Goal: Task Accomplishment & Management: Manage account settings

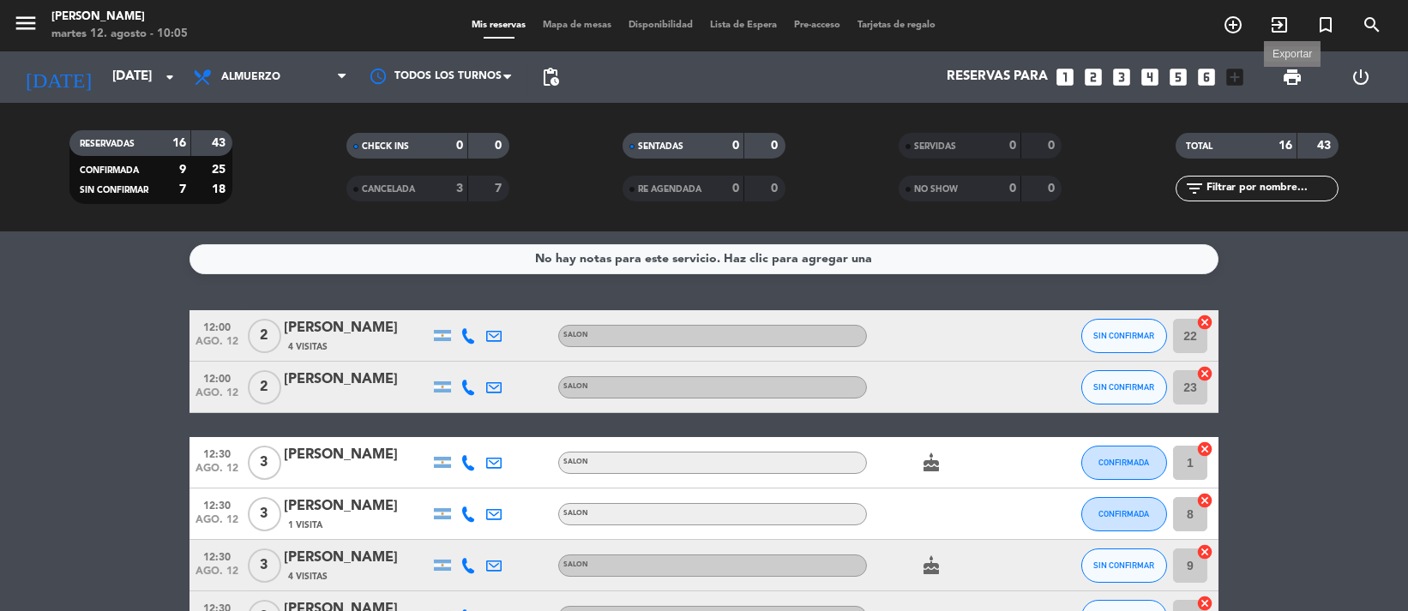
click at [1292, 71] on span "print" at bounding box center [1292, 77] width 21 height 21
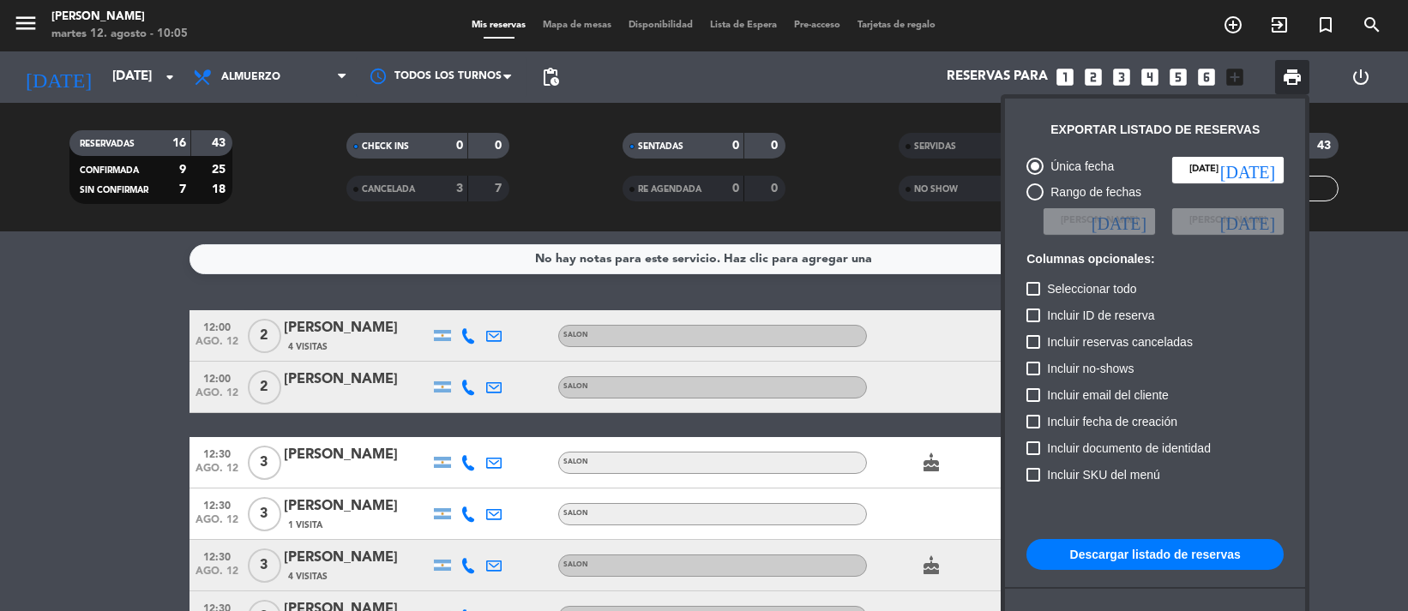
click at [1173, 550] on button "Descargar listado de reservas" at bounding box center [1155, 554] width 257 height 31
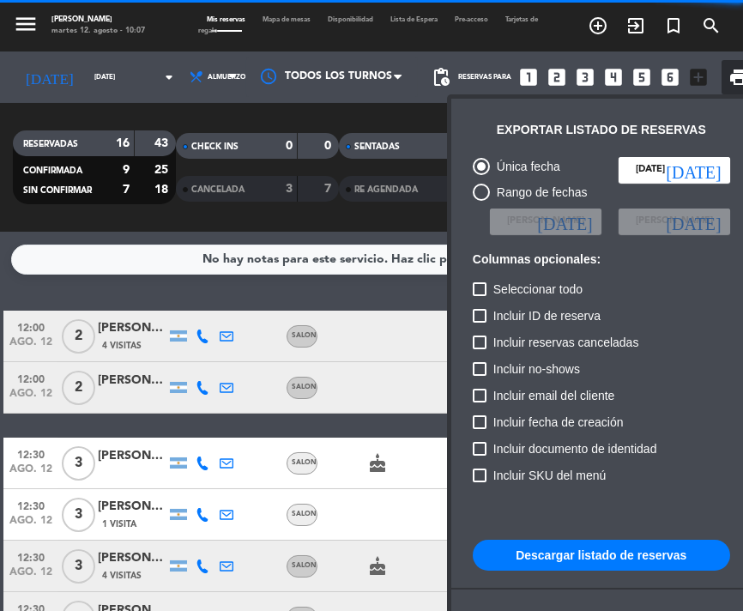
click at [308, 286] on div at bounding box center [371, 305] width 743 height 611
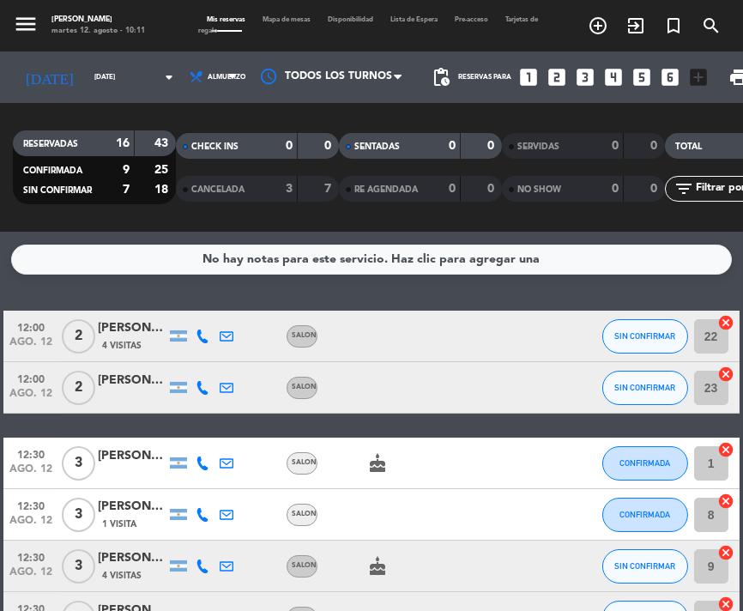
click at [360, 301] on div "No hay notas para este servicio. Haz clic para agregar una 12:00 [DATE] [DATE][…" at bounding box center [371, 421] width 743 height 379
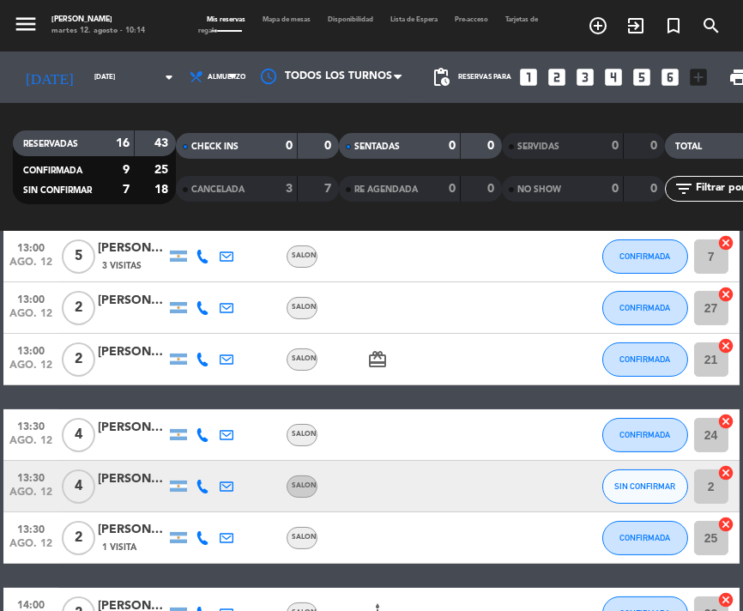
scroll to position [571, 0]
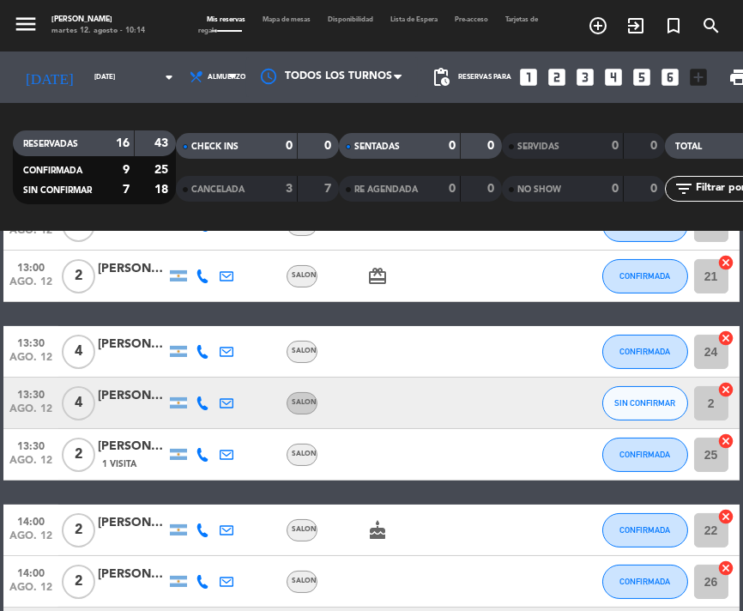
click at [286, 194] on strong "3" at bounding box center [289, 189] width 7 height 12
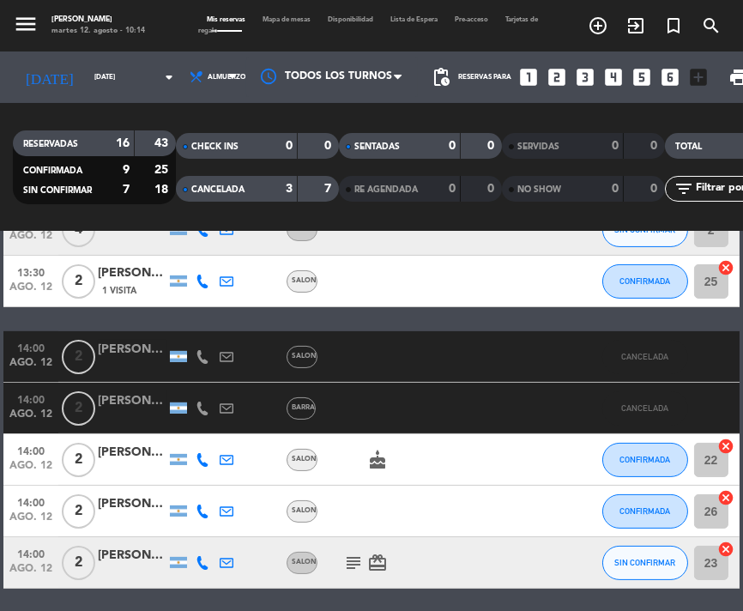
scroll to position [857, 0]
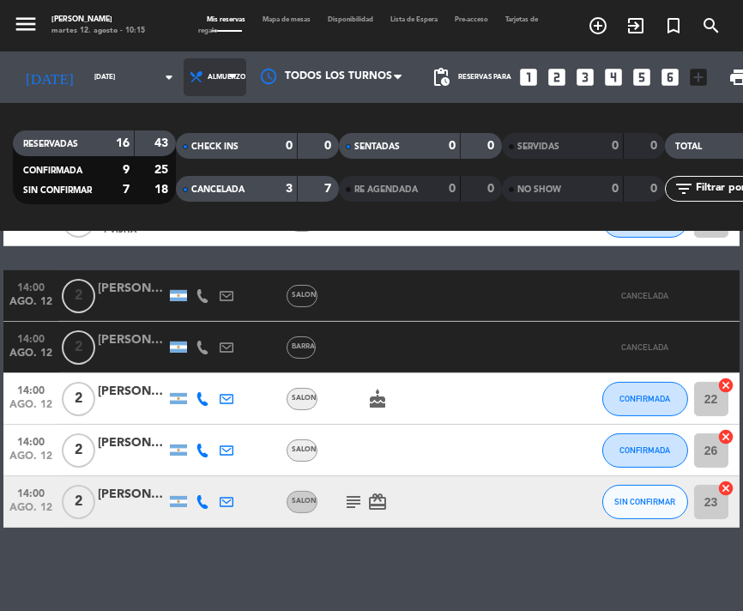
click at [208, 75] on span "Almuerzo" at bounding box center [227, 77] width 38 height 9
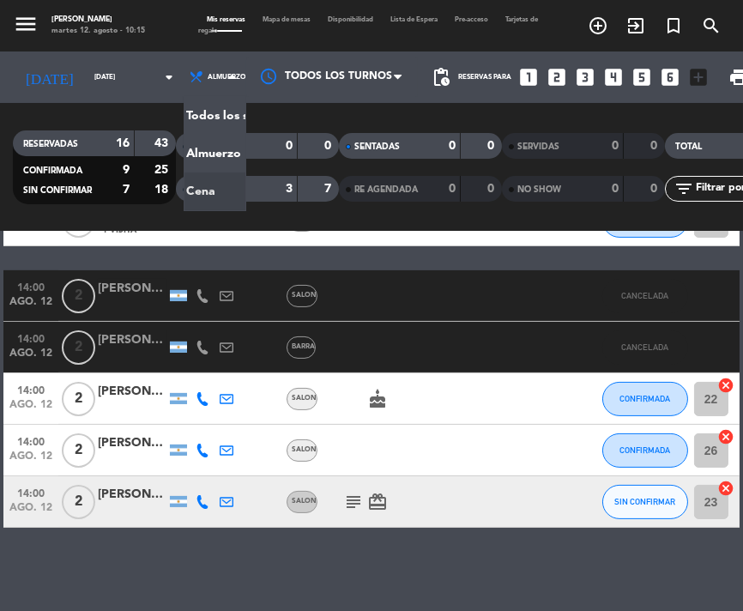
click at [185, 186] on div "menu NAKAMA RAMEN [DATE] 12. agosto - 10:15 Mis reservas Mapa de mesas Disponib…" at bounding box center [371, 116] width 743 height 232
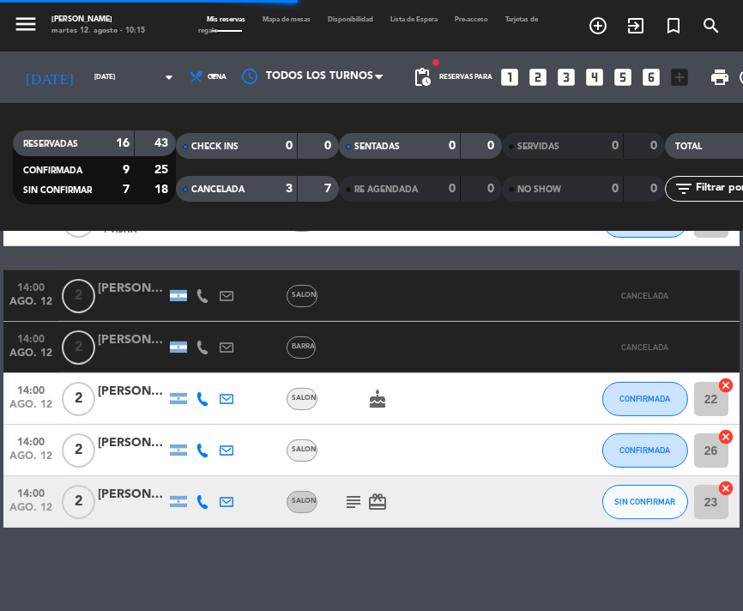
click at [214, 190] on span "CANCELADA" at bounding box center [217, 189] width 53 height 9
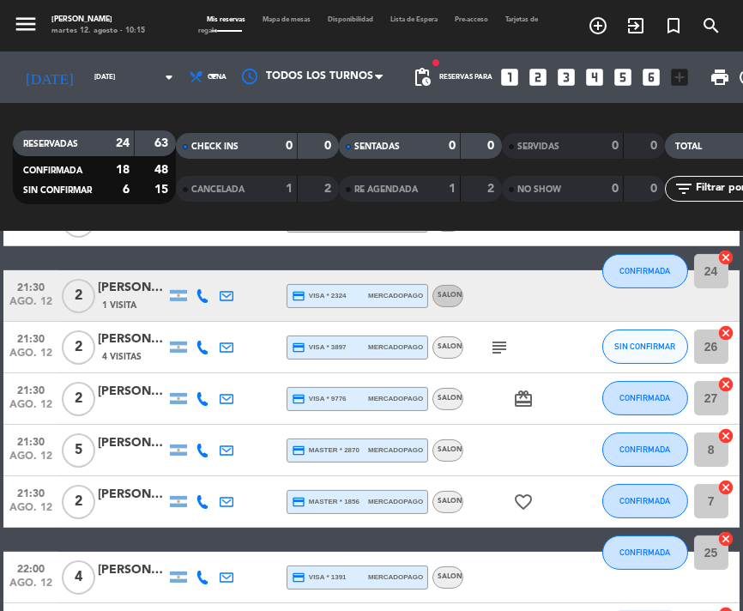
click at [709, 67] on span "print" at bounding box center [719, 77] width 21 height 21
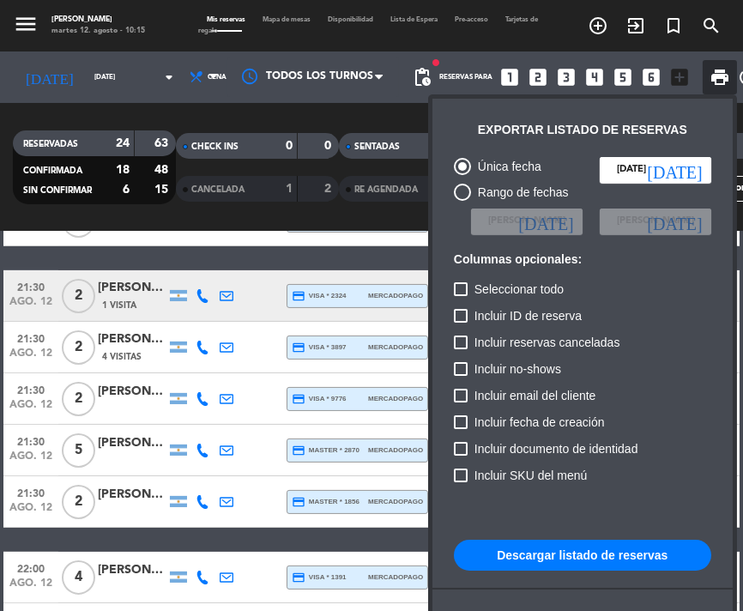
click at [550, 562] on button "Descargar listado de reservas" at bounding box center [582, 554] width 257 height 31
click at [157, 98] on div at bounding box center [371, 305] width 743 height 611
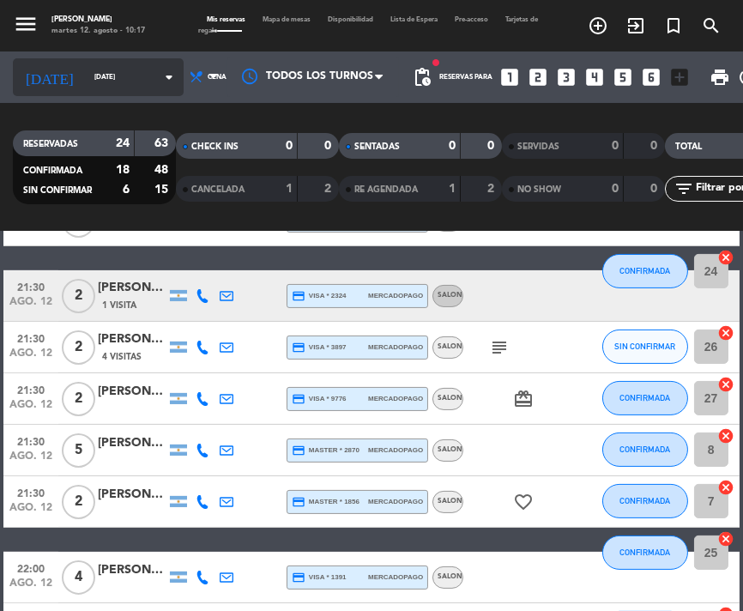
click at [111, 90] on div "[DATE] [DATE] arrow_drop_down" at bounding box center [98, 77] width 171 height 38
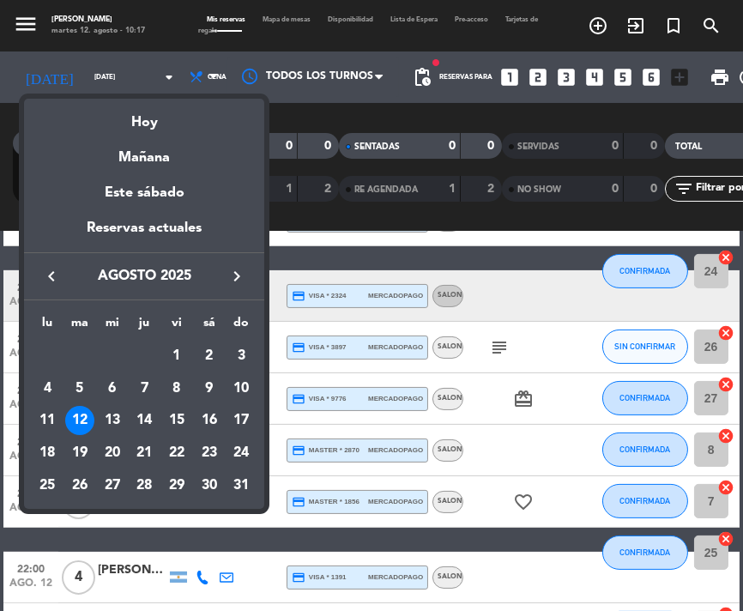
click at [380, 100] on div at bounding box center [371, 305] width 743 height 611
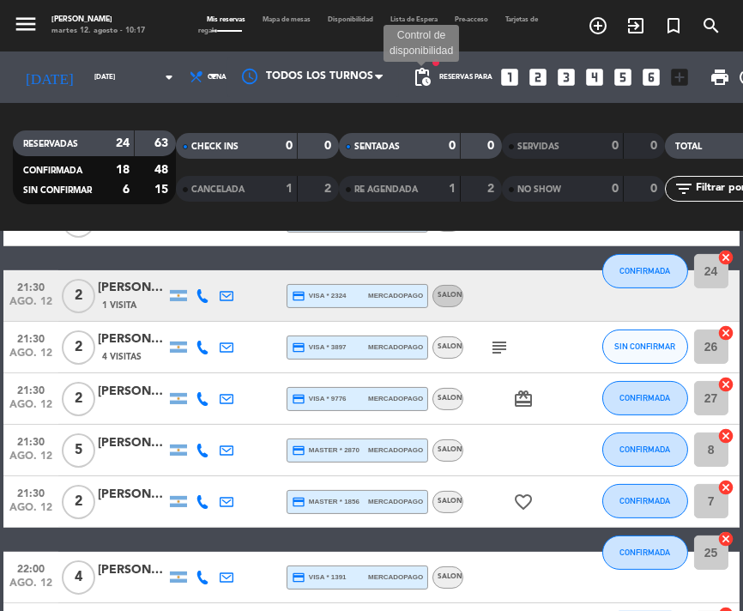
click at [412, 86] on span "pending_actions" at bounding box center [422, 77] width 21 height 21
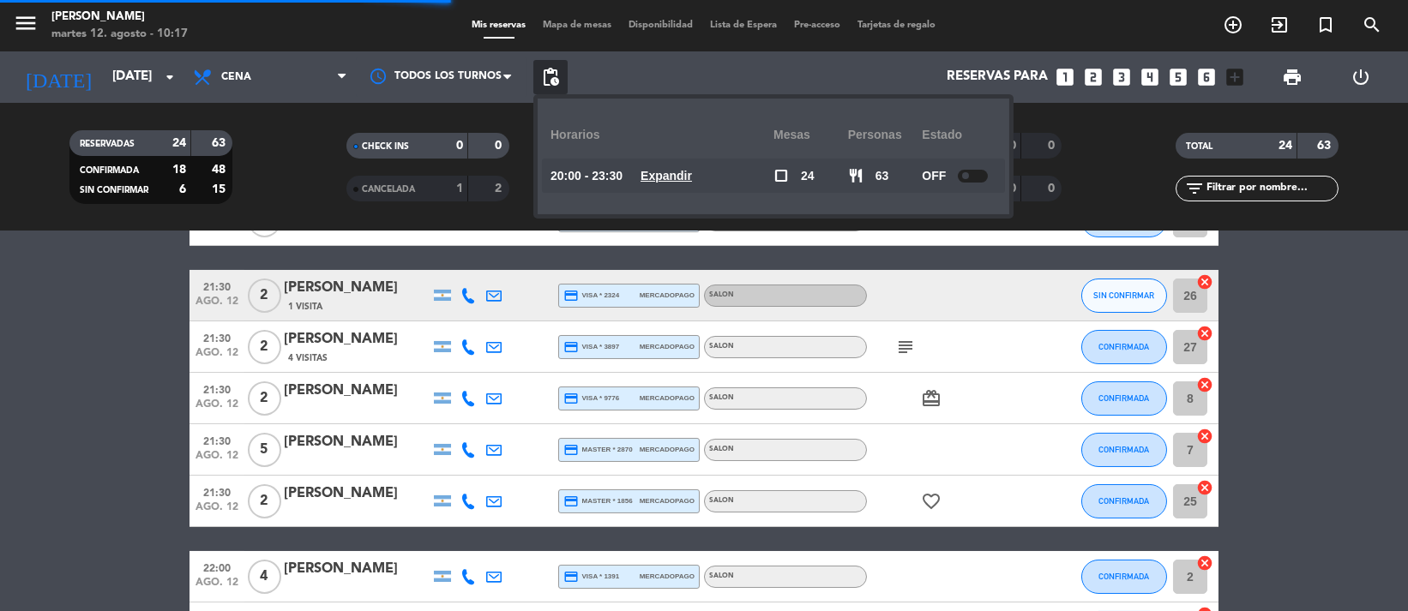
click at [972, 182] on div "OFF" at bounding box center [959, 176] width 75 height 34
click at [969, 176] on span at bounding box center [965, 175] width 7 height 7
click at [563, 85] on span "pending_actions" at bounding box center [550, 77] width 34 height 34
click at [563, 75] on span "pending_actions" at bounding box center [550, 77] width 34 height 34
drag, startPoint x: 558, startPoint y: 75, endPoint x: 607, endPoint y: 60, distance: 51.3
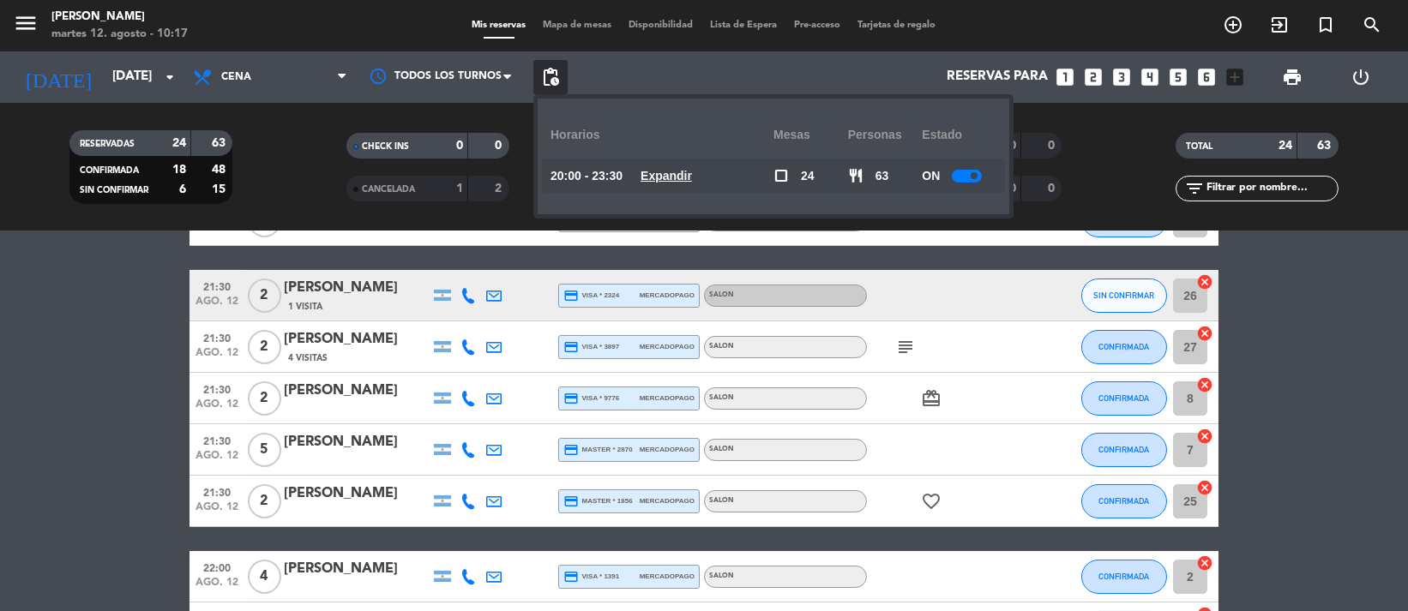
click at [557, 75] on span "pending_actions" at bounding box center [550, 77] width 21 height 21
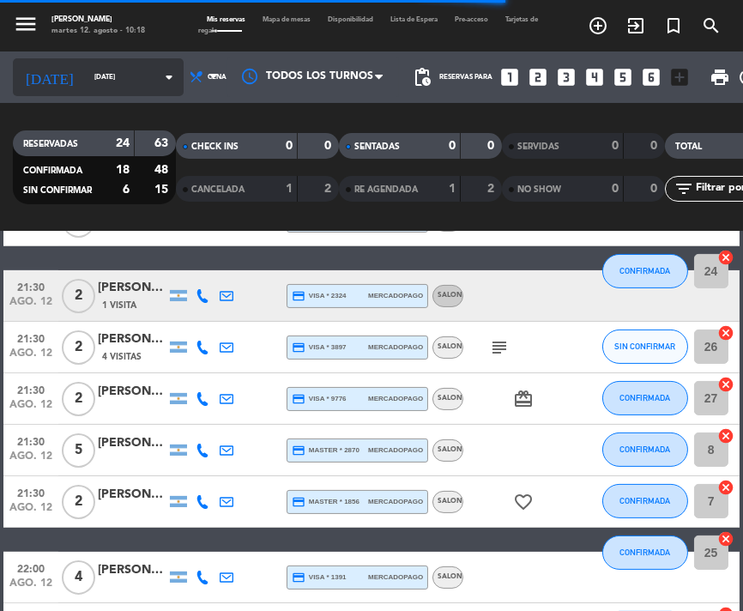
click at [98, 75] on input "[DATE]" at bounding box center [135, 77] width 98 height 26
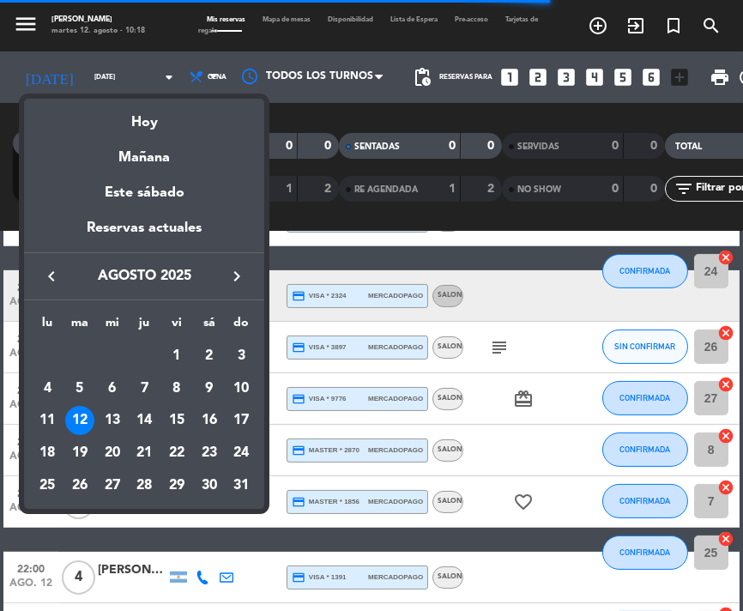
click at [106, 431] on div "13" at bounding box center [112, 420] width 29 height 29
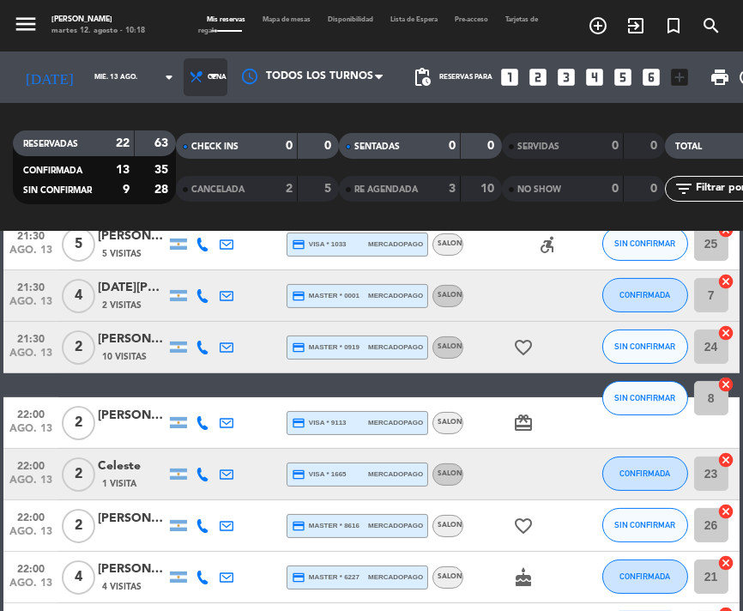
click at [209, 70] on icon at bounding box center [213, 77] width 8 height 14
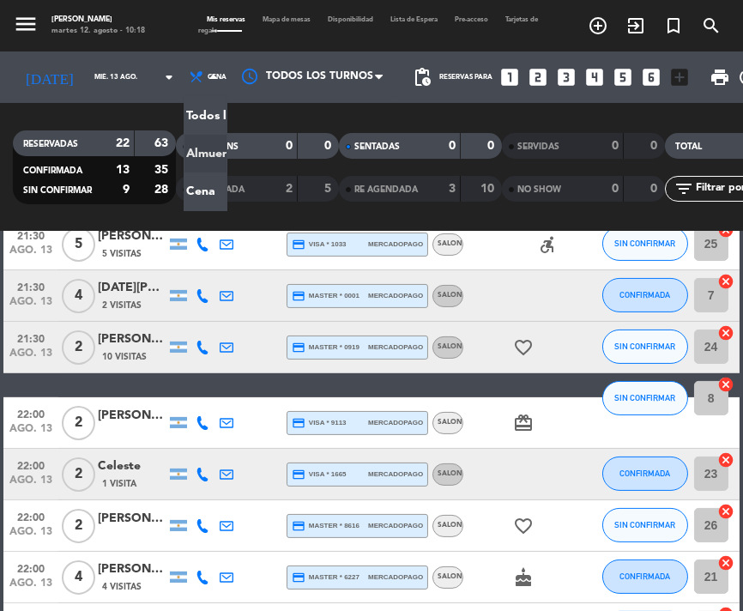
click at [183, 148] on div "menu NAKAMA RAMEN [DATE] 12. agosto - 10:18 Mis reservas Mapa de mesas Disponib…" at bounding box center [371, 116] width 743 height 232
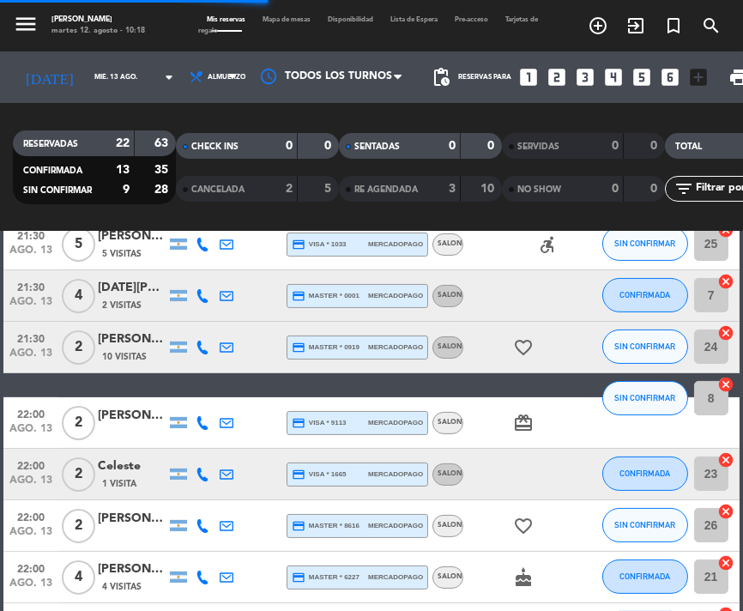
scroll to position [807, 0]
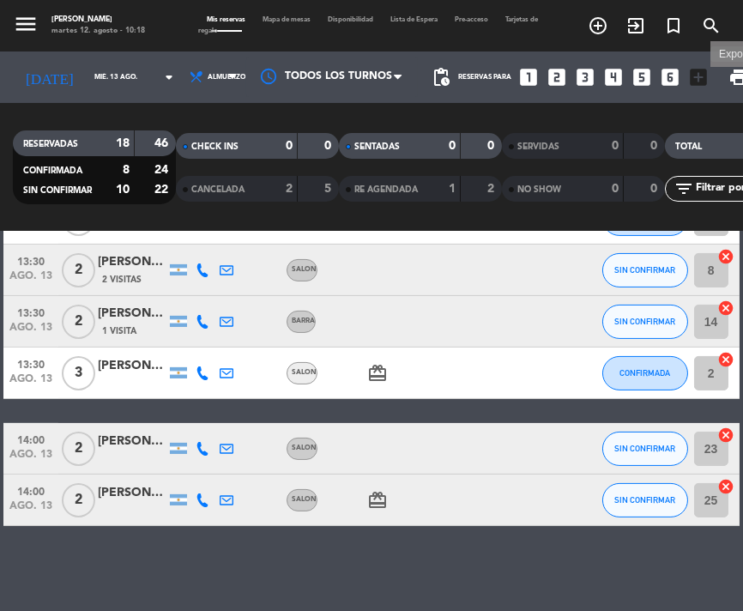
click at [728, 79] on span "print" at bounding box center [738, 77] width 21 height 21
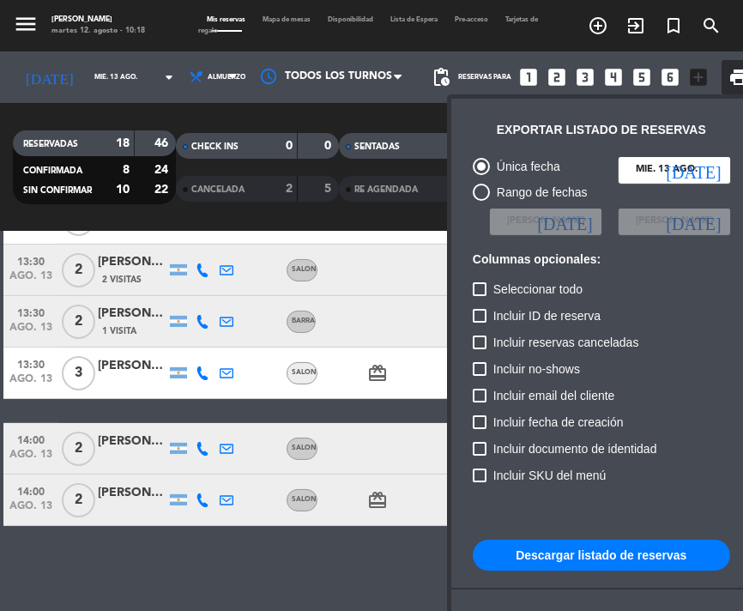
click at [589, 531] on div "Única fecha [DATE] [DATE] Rango de fechas Elegir Fecha [DATE] Elegir Fecha [DAT…" at bounding box center [601, 426] width 274 height 557
click at [589, 553] on button "Descargar listado de reservas" at bounding box center [601, 554] width 257 height 31
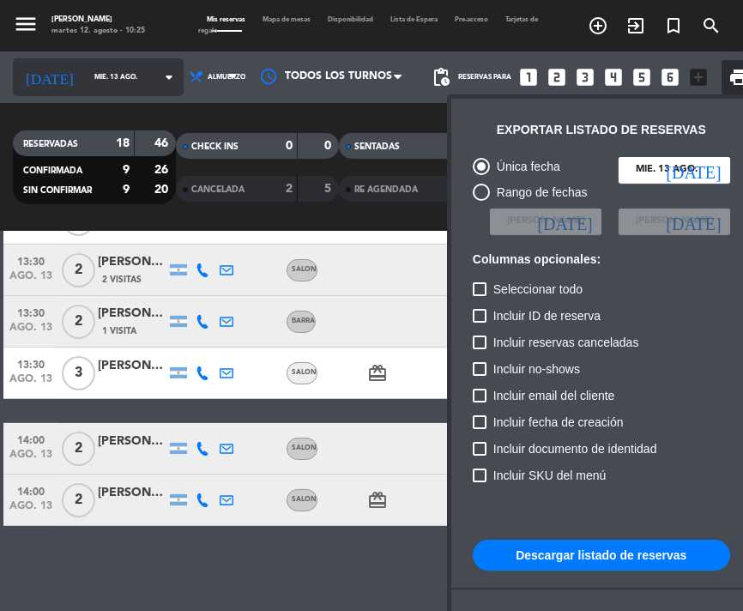
click at [126, 89] on div at bounding box center [371, 305] width 743 height 611
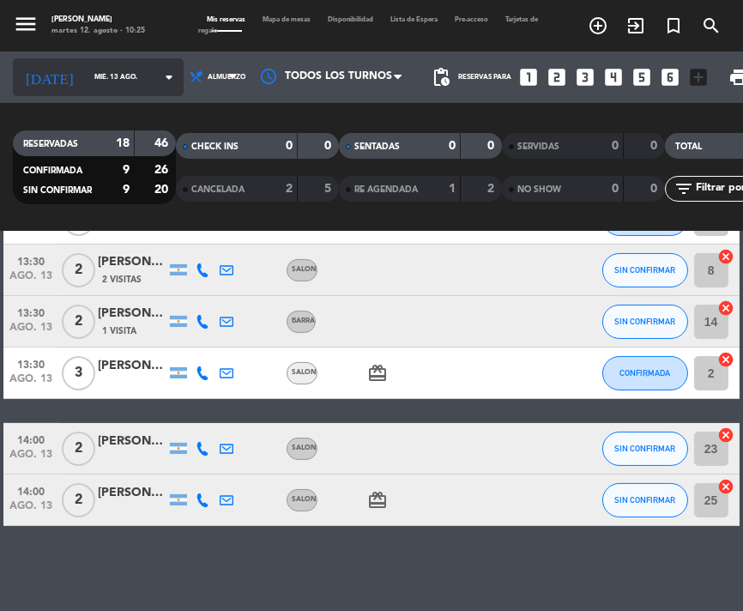
click at [109, 82] on input "mié. 13 ago." at bounding box center [135, 77] width 98 height 26
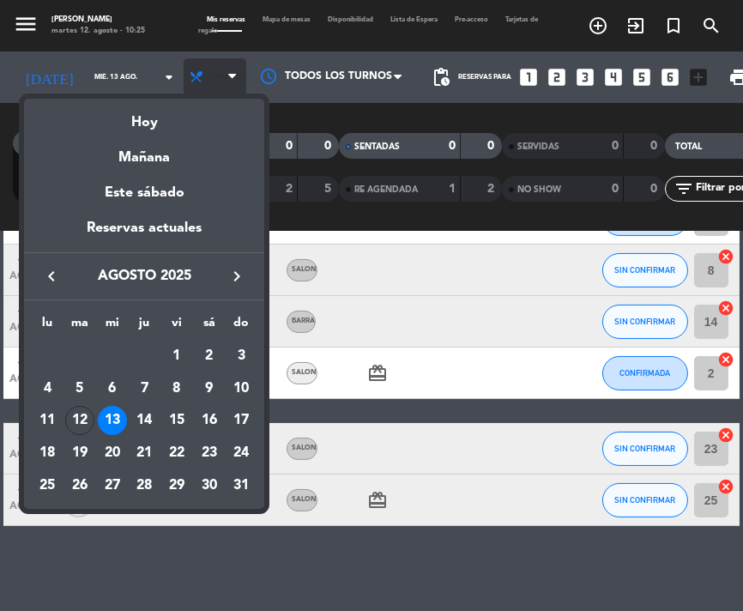
click at [183, 64] on div at bounding box center [371, 305] width 743 height 611
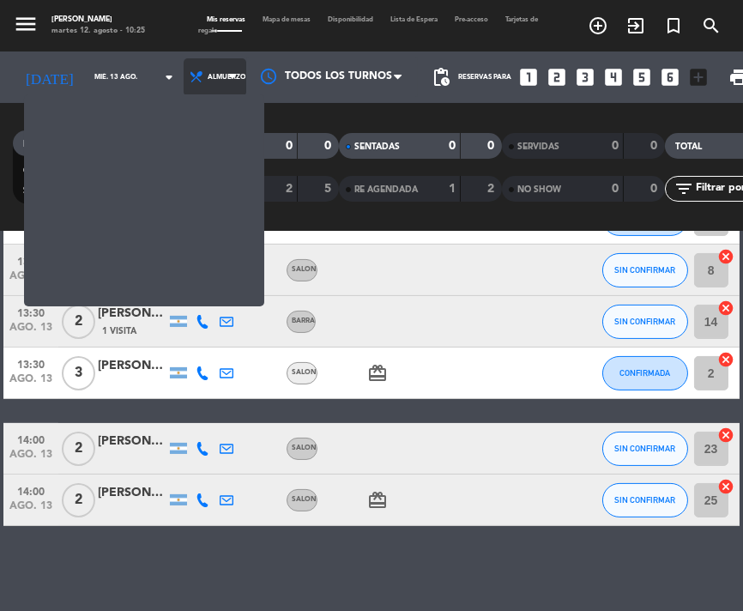
click at [208, 80] on span "Almuerzo" at bounding box center [227, 77] width 38 height 9
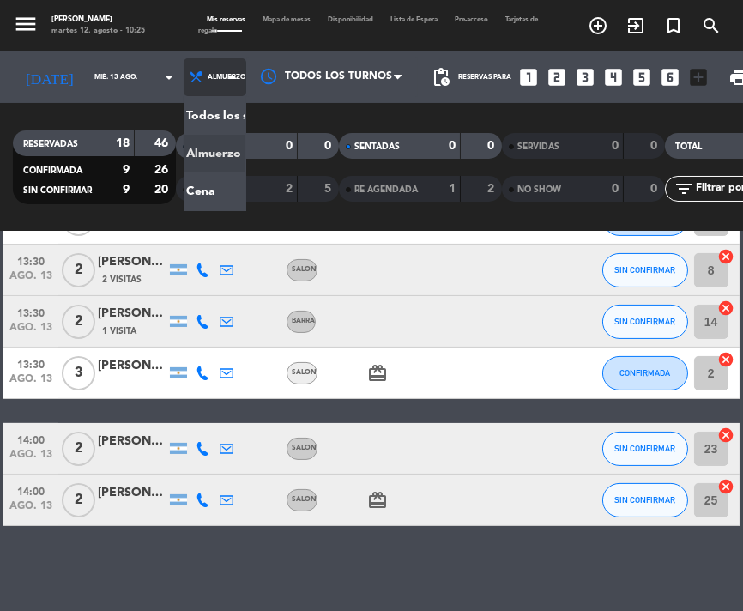
click at [197, 168] on div "menu NAKAMA RAMEN [DATE] 12. agosto - 10:25 Mis reservas Mapa de mesas Disponib…" at bounding box center [371, 116] width 743 height 232
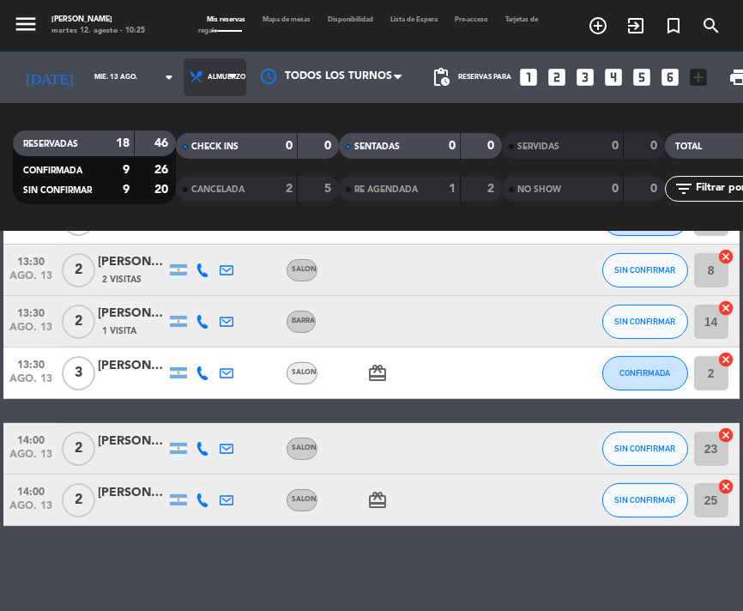
click at [184, 64] on span "Almuerzo" at bounding box center [215, 77] width 63 height 38
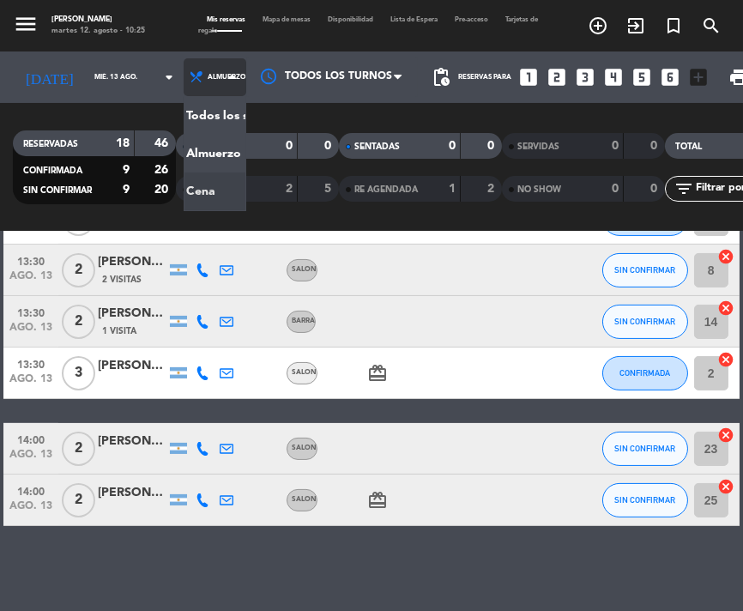
click at [179, 188] on div "menu NAKAMA RAMEN [DATE] 12. agosto - 10:25 Mis reservas Mapa de mesas Disponib…" at bounding box center [371, 116] width 743 height 232
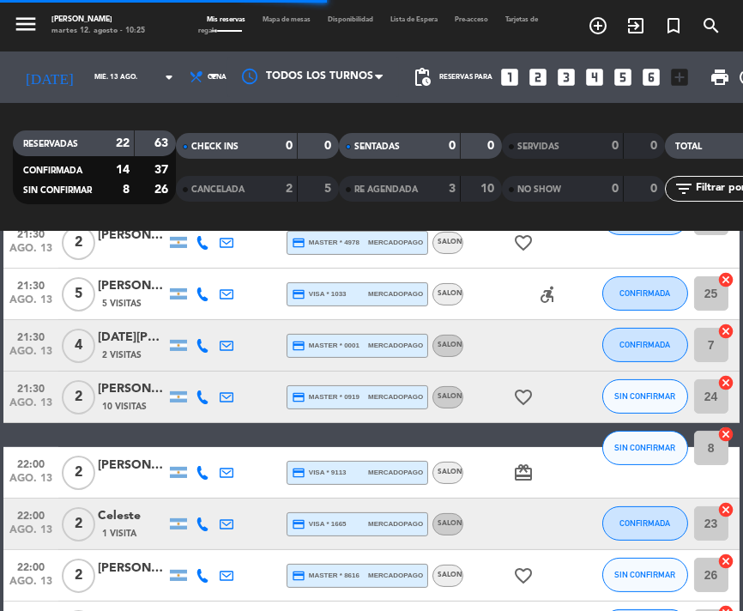
scroll to position [857, 0]
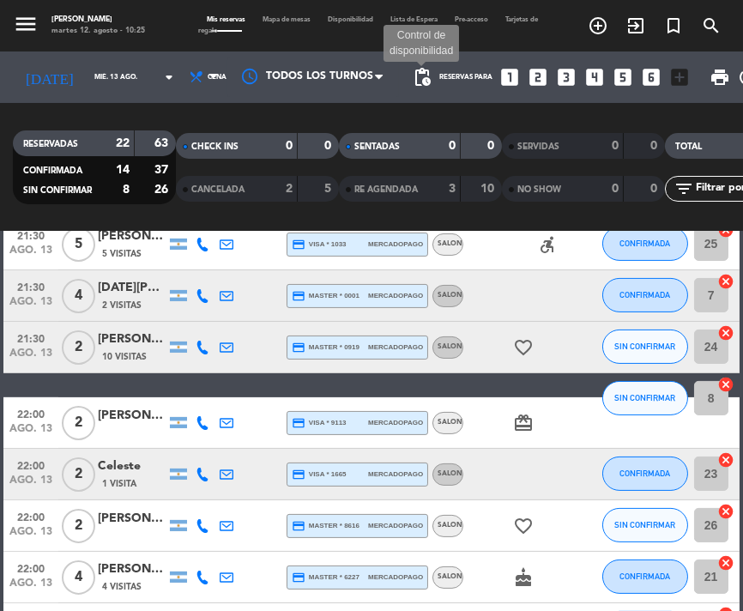
click at [412, 77] on span "pending_actions" at bounding box center [422, 77] width 21 height 21
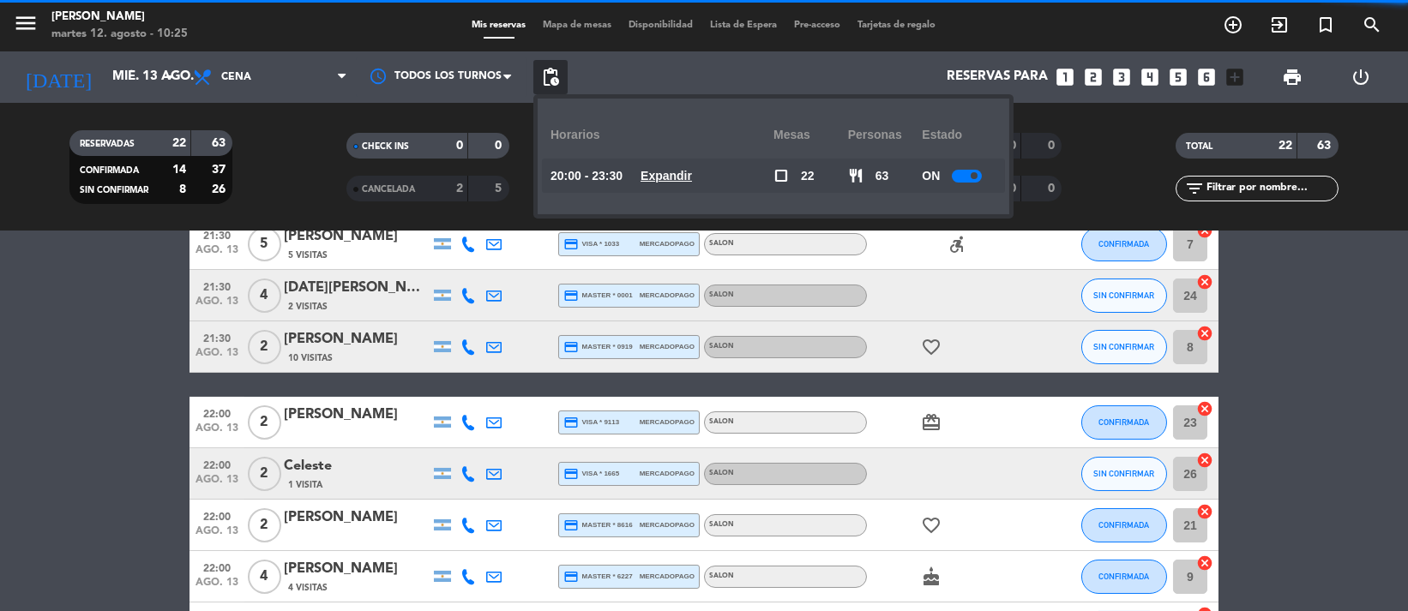
click at [981, 170] on small-switch at bounding box center [967, 176] width 30 height 13
click at [971, 174] on div at bounding box center [967, 176] width 30 height 13
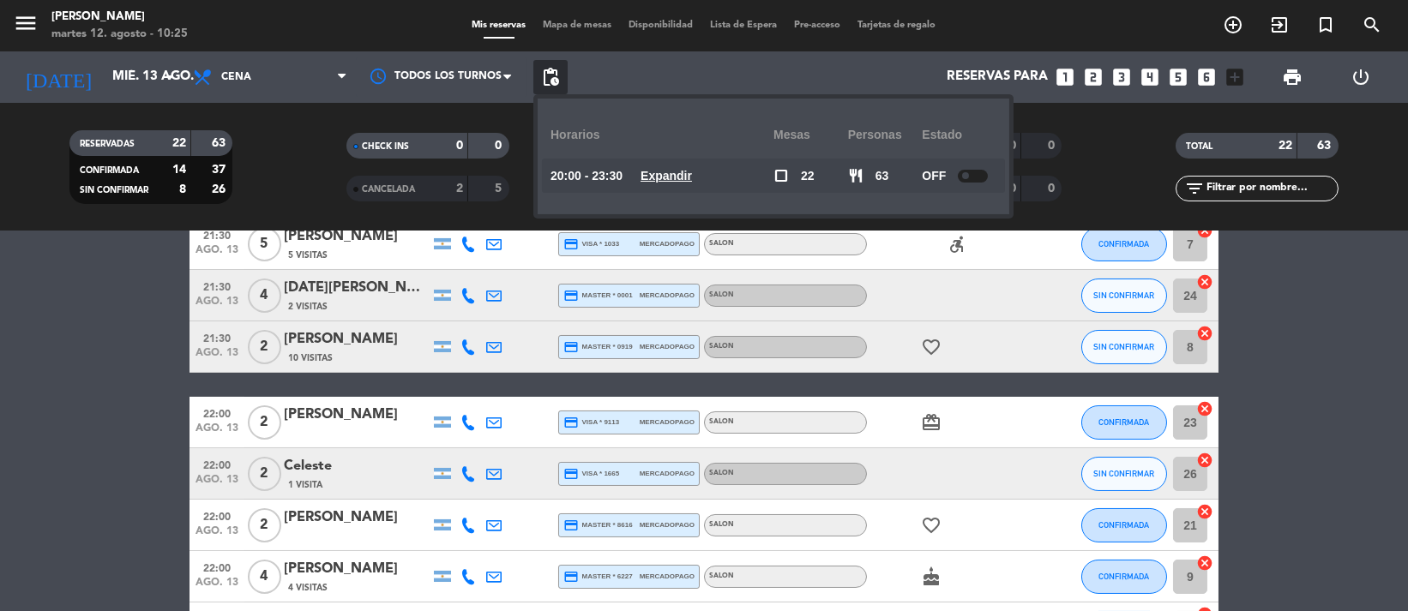
click at [545, 87] on span "pending_actions" at bounding box center [550, 77] width 34 height 34
click at [543, 76] on span "pending_actions" at bounding box center [550, 77] width 21 height 21
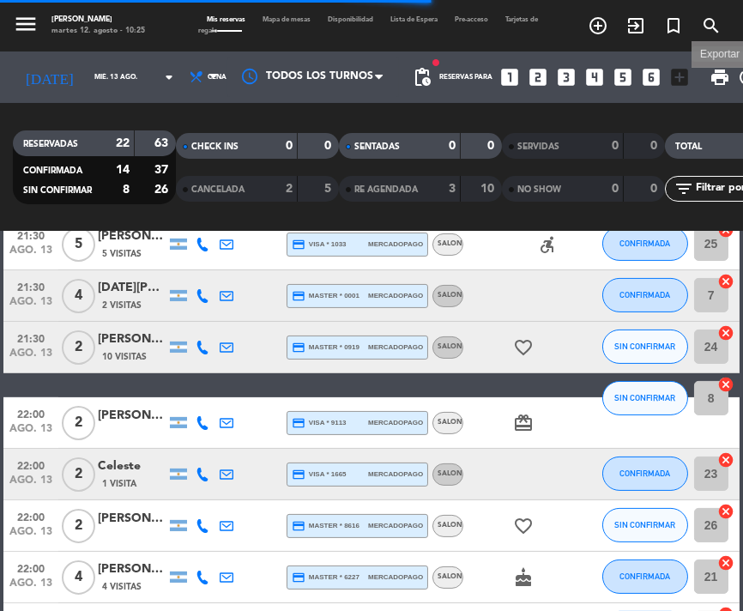
click at [709, 75] on span "print" at bounding box center [719, 77] width 21 height 21
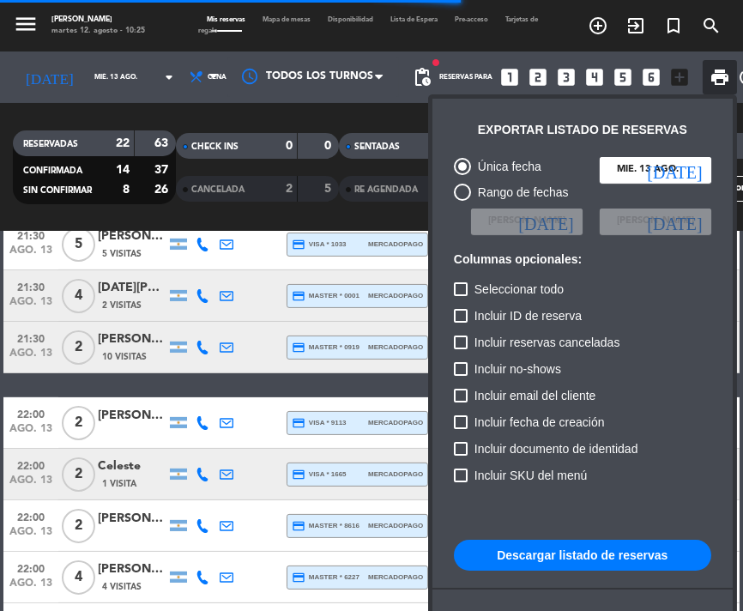
click at [590, 556] on button "Descargar listado de reservas" at bounding box center [582, 554] width 257 height 31
click at [93, 79] on div at bounding box center [371, 305] width 743 height 611
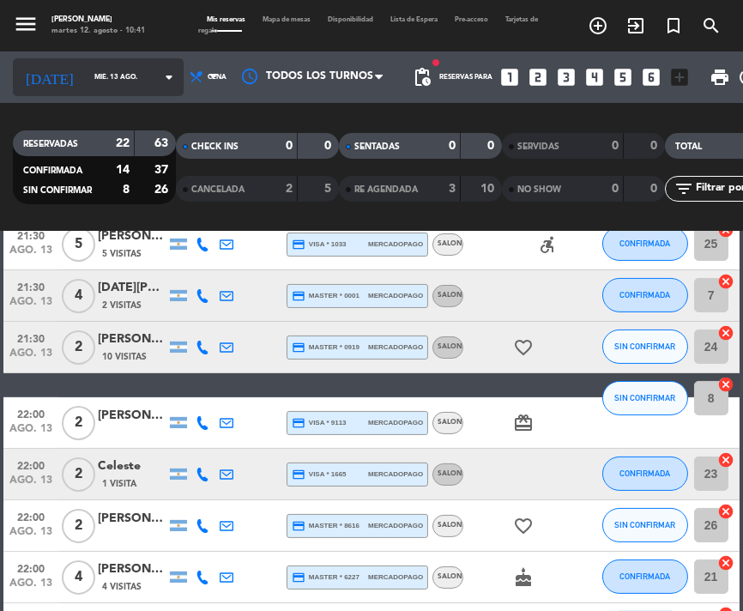
click at [108, 81] on input "mié. 13 ago." at bounding box center [135, 77] width 98 height 26
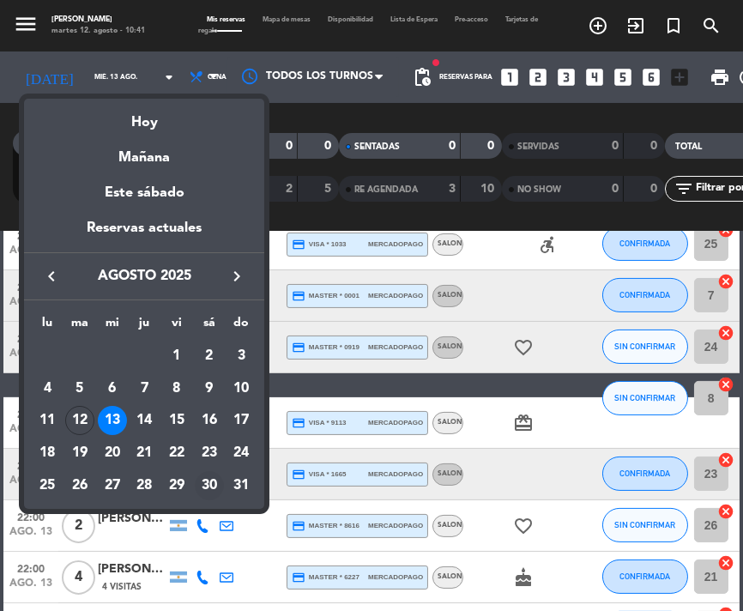
click at [202, 486] on div "30" at bounding box center [209, 485] width 29 height 29
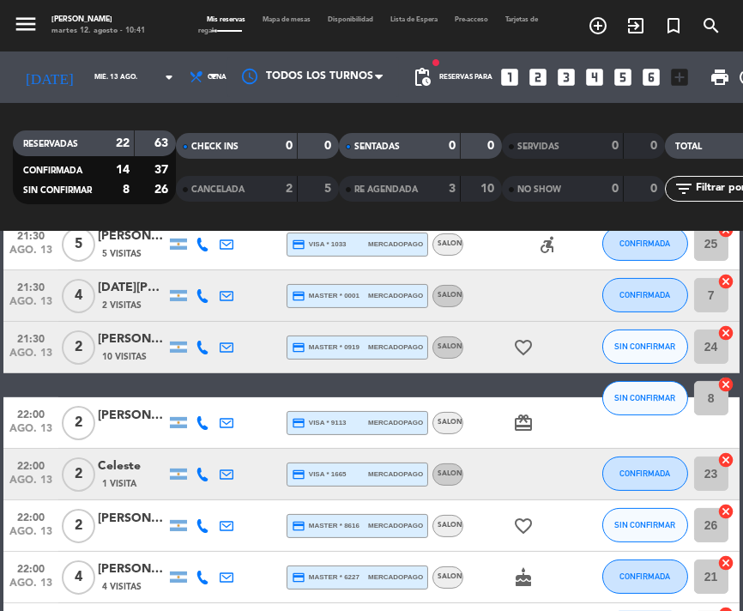
type input "sáb. 30 ago."
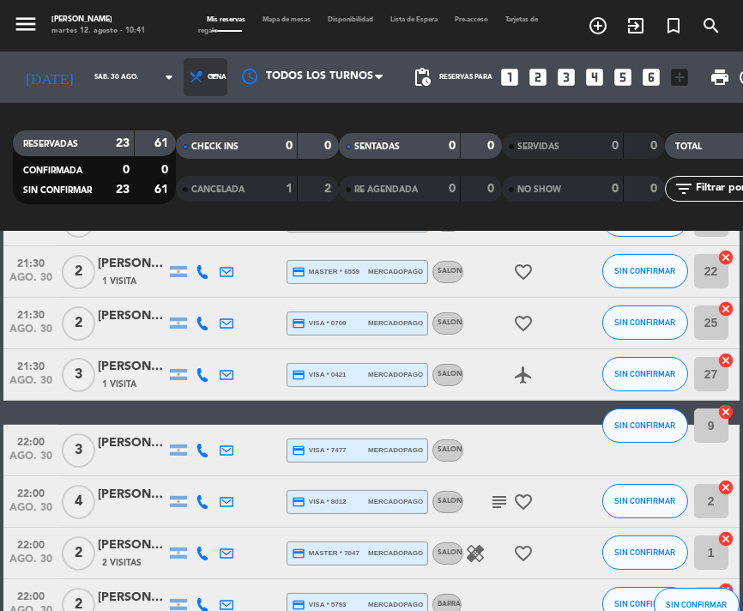
click at [209, 74] on icon at bounding box center [213, 77] width 8 height 14
click at [190, 148] on div "menu NAKAMA RAMEN [DATE] 12. agosto - 10:41 Mis reservas Mapa de mesas Disponib…" at bounding box center [371, 116] width 743 height 232
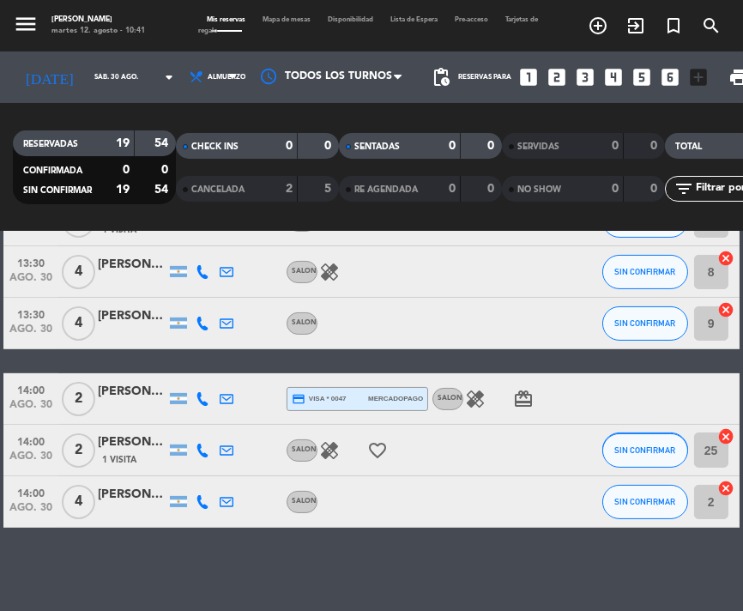
click at [148, 495] on div "[PERSON_NAME]" at bounding box center [132, 495] width 69 height 20
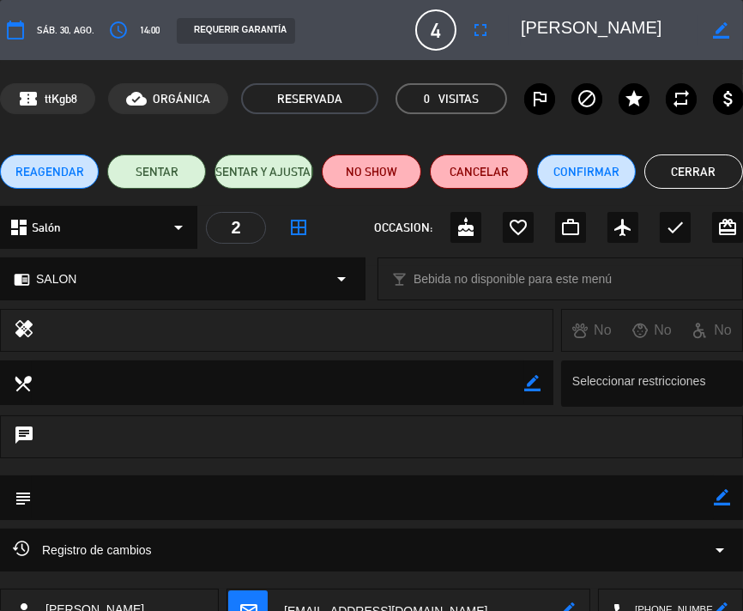
click at [491, 34] on icon "fullscreen" at bounding box center [480, 30] width 21 height 21
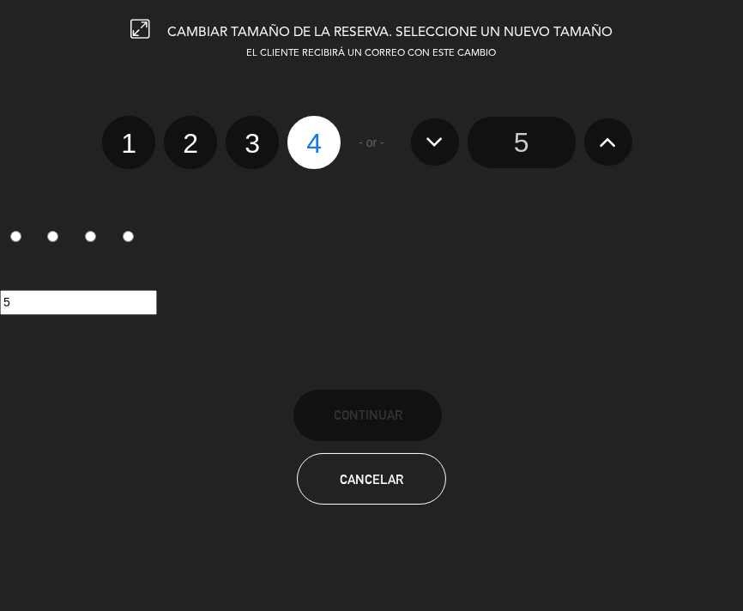
click at [202, 148] on label "2" at bounding box center [190, 142] width 53 height 53
click at [194, 134] on input "2" at bounding box center [188, 128] width 11 height 11
radio input "true"
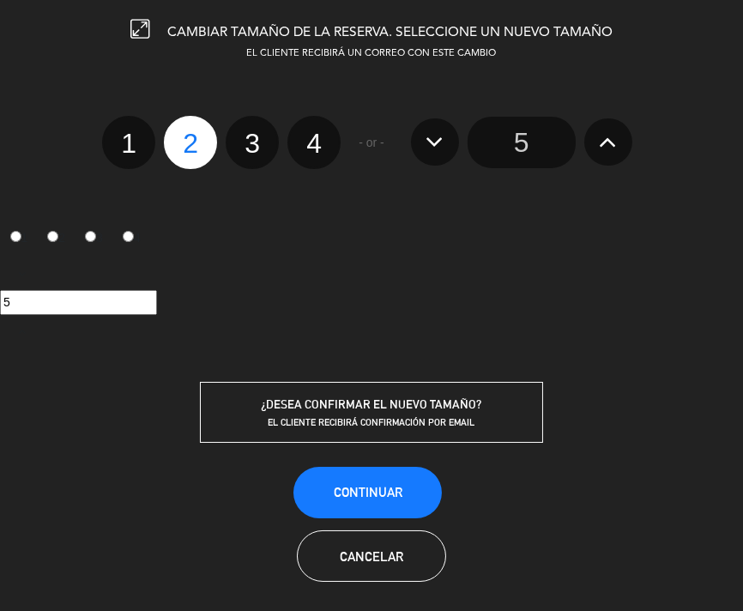
radio input "false"
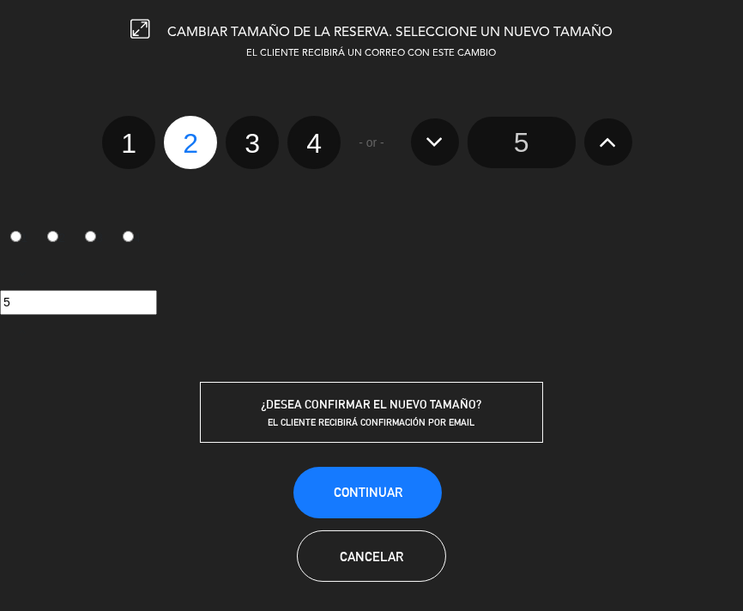
radio input "false"
radio input "true"
click at [372, 497] on span "Continuar" at bounding box center [368, 492] width 69 height 15
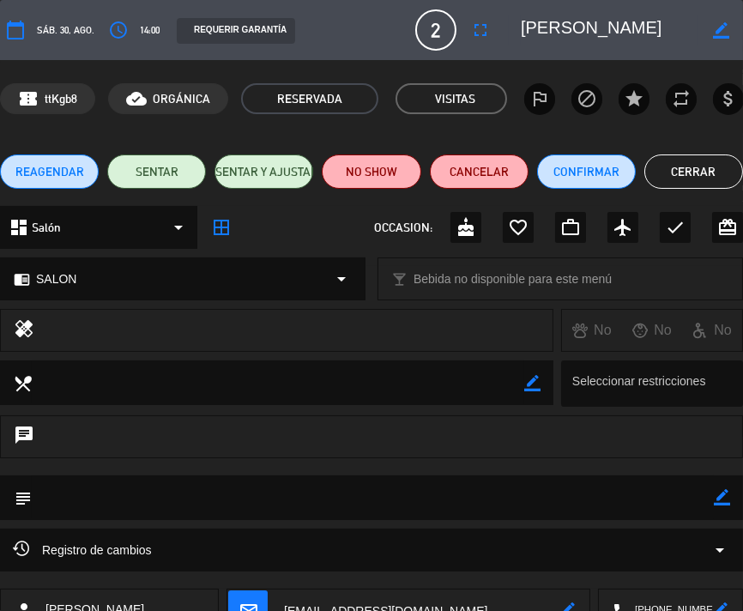
click at [662, 172] on button "Cerrar" at bounding box center [693, 171] width 99 height 34
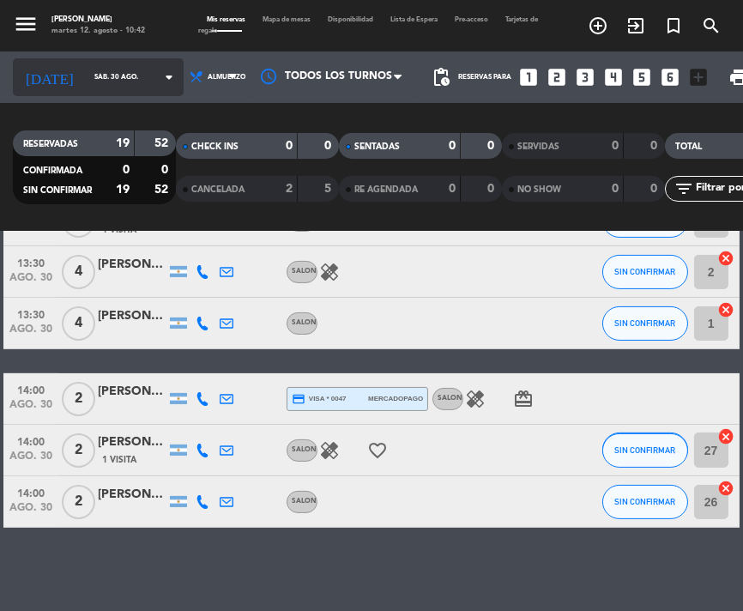
click at [113, 82] on input "sáb. 30 ago." at bounding box center [135, 77] width 98 height 26
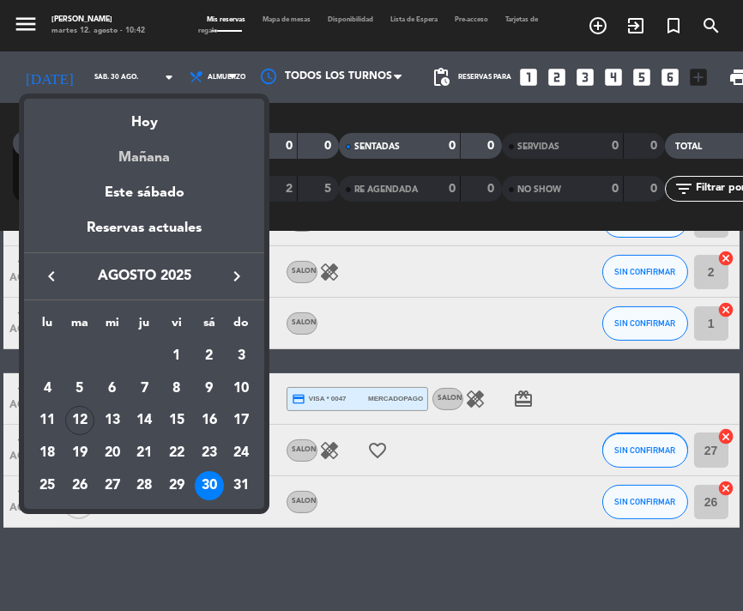
click at [142, 143] on div "Mañana" at bounding box center [144, 151] width 240 height 35
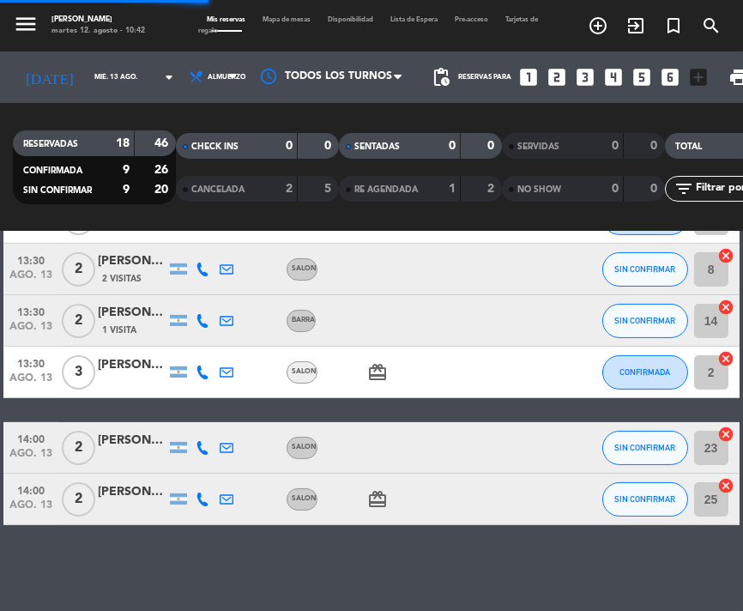
scroll to position [807, 0]
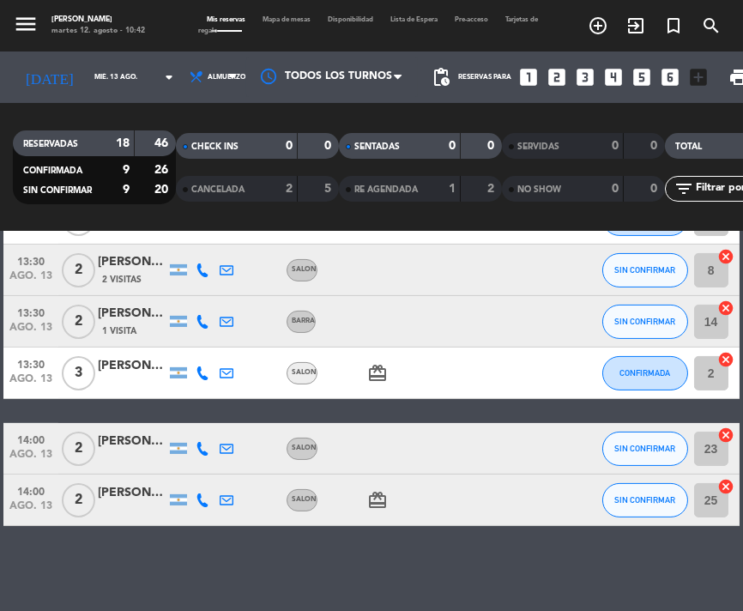
click at [111, 434] on div "[PERSON_NAME]" at bounding box center [132, 441] width 69 height 20
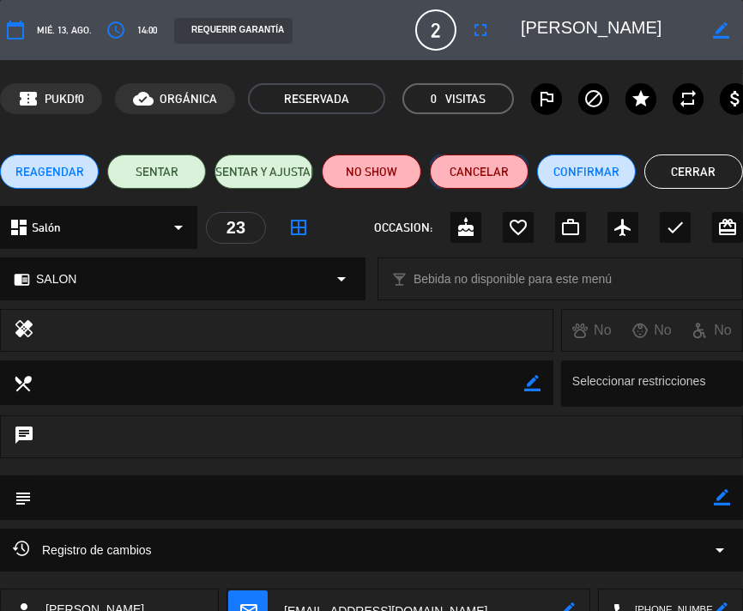
click at [499, 169] on button "Cancelar" at bounding box center [479, 171] width 99 height 34
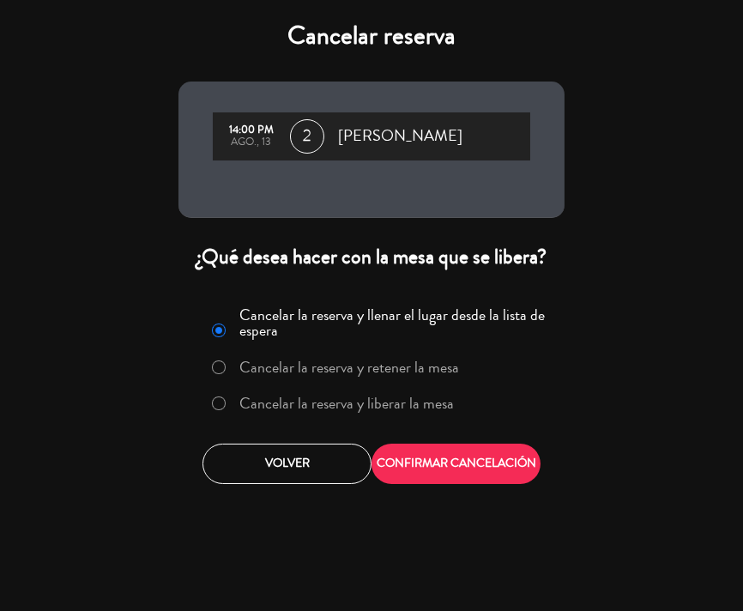
click at [396, 396] on label "Cancelar la reserva y liberar la mesa" at bounding box center [347, 402] width 214 height 15
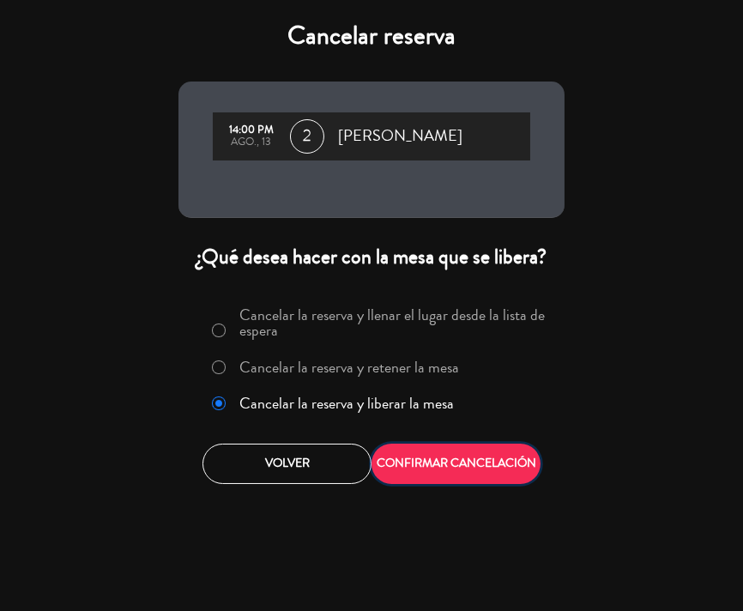
click at [424, 461] on button "CONFIRMAR CANCELACIÓN" at bounding box center [455, 463] width 169 height 40
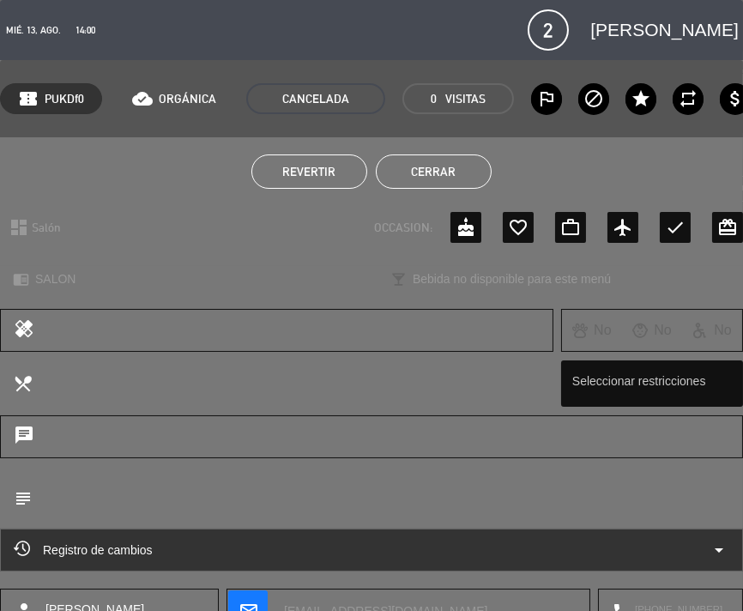
click at [433, 168] on button "Cerrar" at bounding box center [434, 171] width 116 height 34
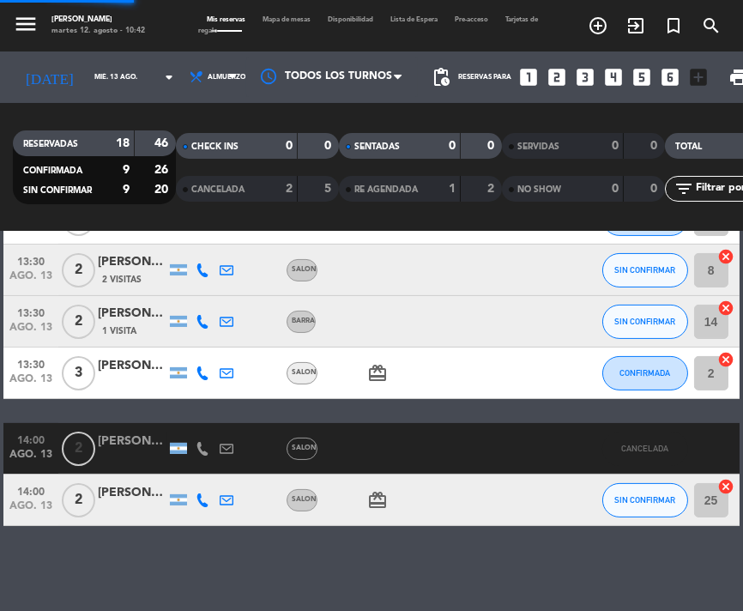
scroll to position [756, 0]
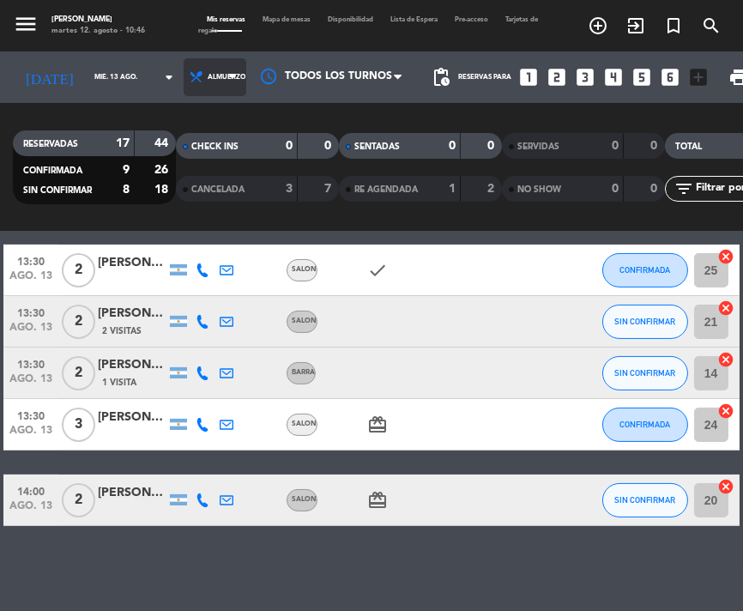
click at [190, 89] on span "Almuerzo" at bounding box center [215, 77] width 63 height 38
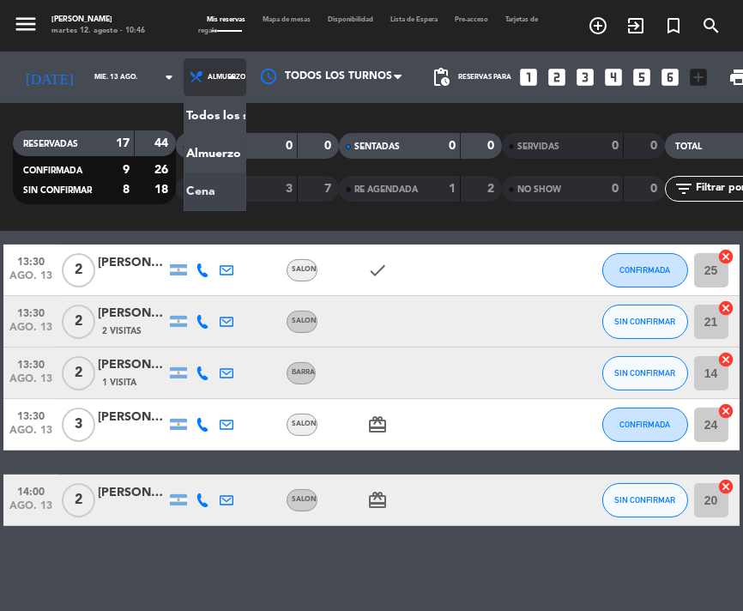
click at [185, 191] on div "menu NAKAMA RAMEN [DATE] 12. agosto - 10:46 Mis reservas Mapa de mesas Disponib…" at bounding box center [371, 116] width 743 height 232
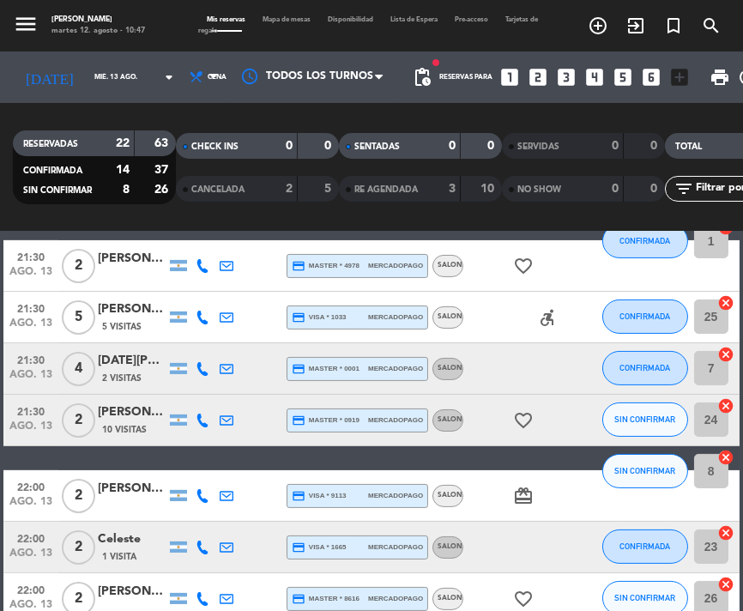
scroll to position [780, 0]
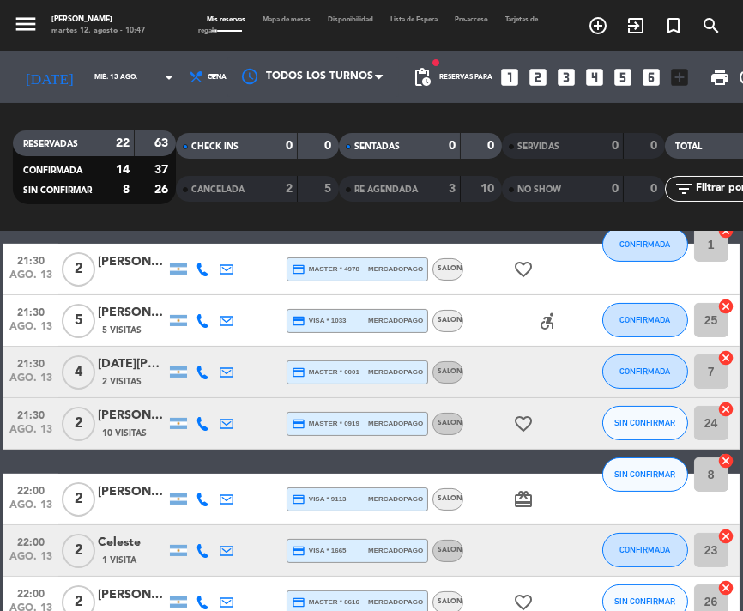
click at [131, 419] on div "[PERSON_NAME]" at bounding box center [132, 416] width 69 height 20
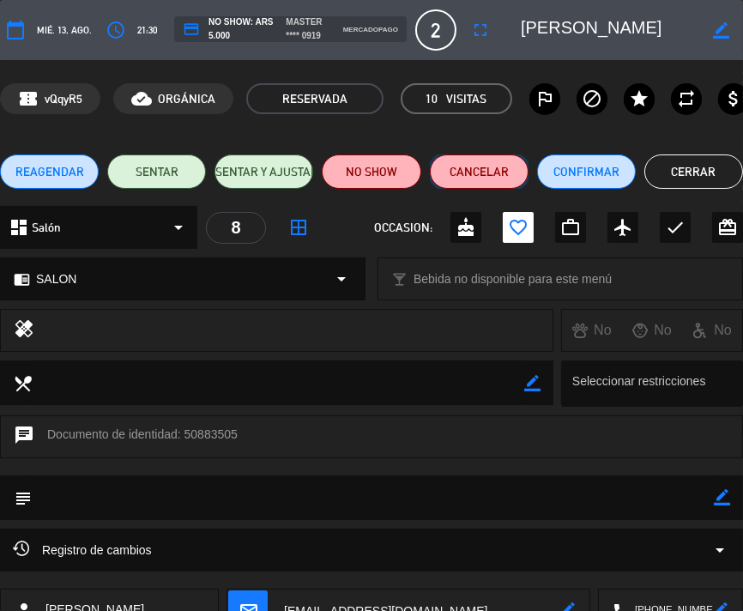
click at [482, 160] on button "Cancelar" at bounding box center [479, 171] width 99 height 34
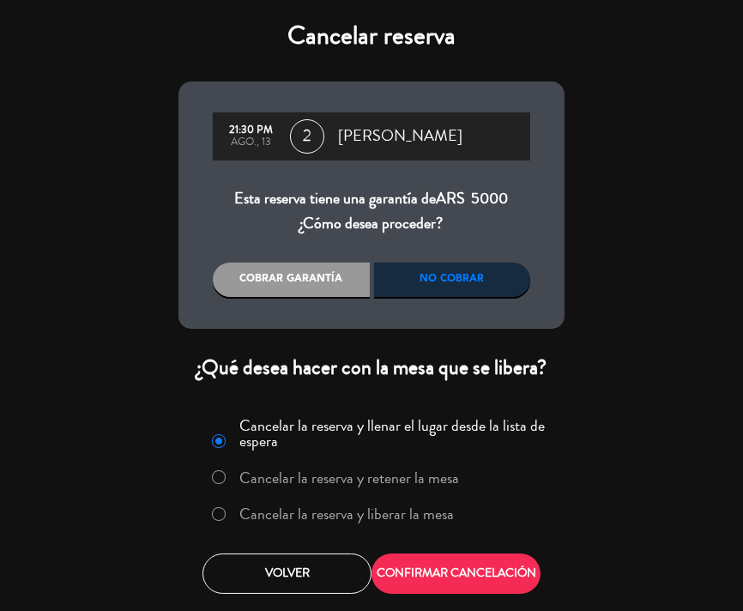
click at [257, 507] on label "Cancelar la reserva y liberar la mesa" at bounding box center [347, 513] width 214 height 15
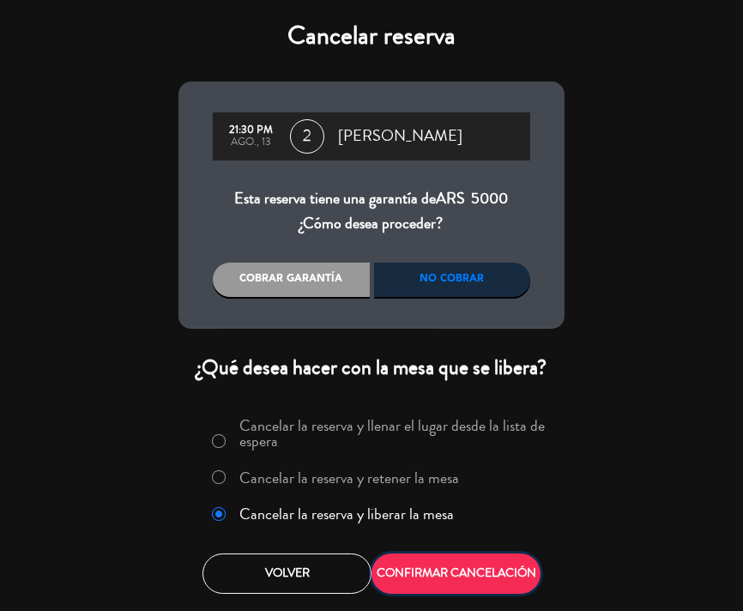
click at [501, 571] on button "CONFIRMAR CANCELACIÓN" at bounding box center [455, 573] width 169 height 40
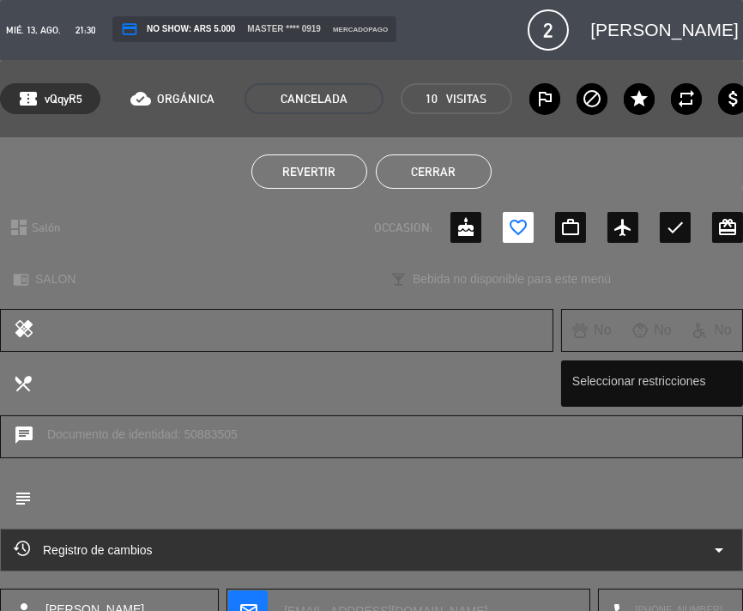
click at [451, 179] on button "Cerrar" at bounding box center [434, 171] width 116 height 34
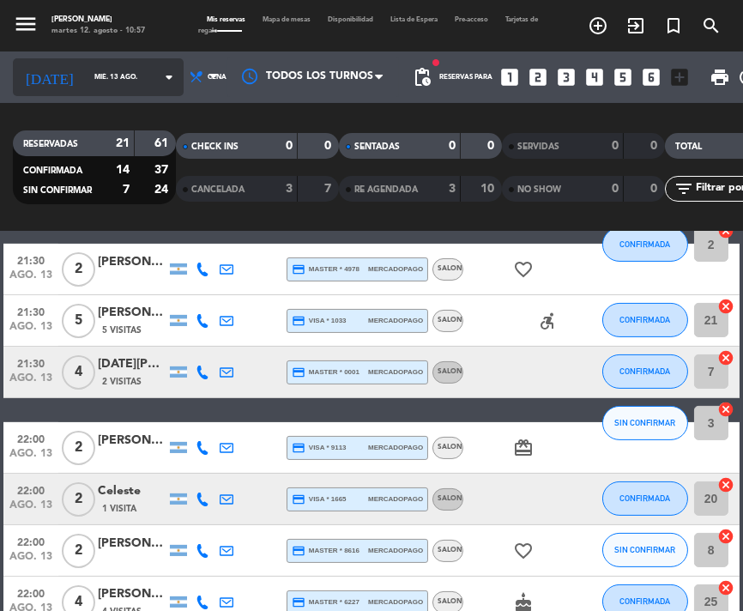
click at [86, 80] on input "mié. 13 ago." at bounding box center [135, 77] width 98 height 26
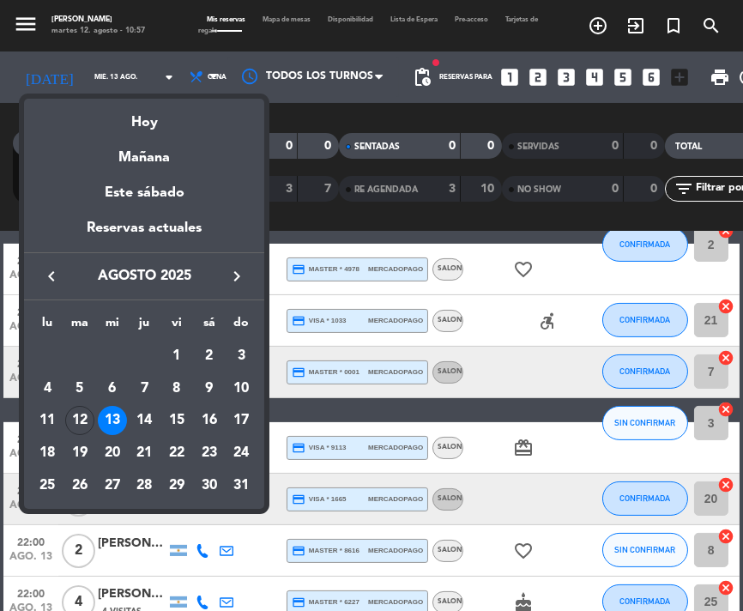
click at [137, 115] on div "Hoy" at bounding box center [144, 116] width 240 height 35
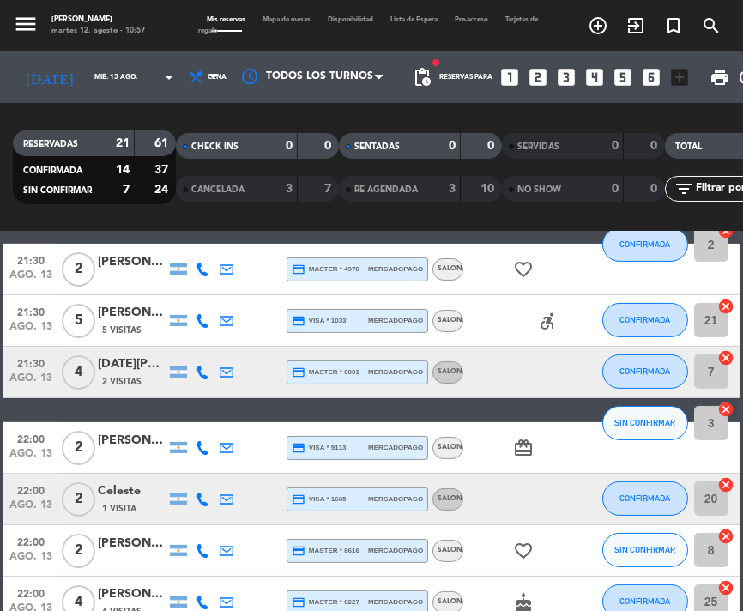
type input "[DATE]"
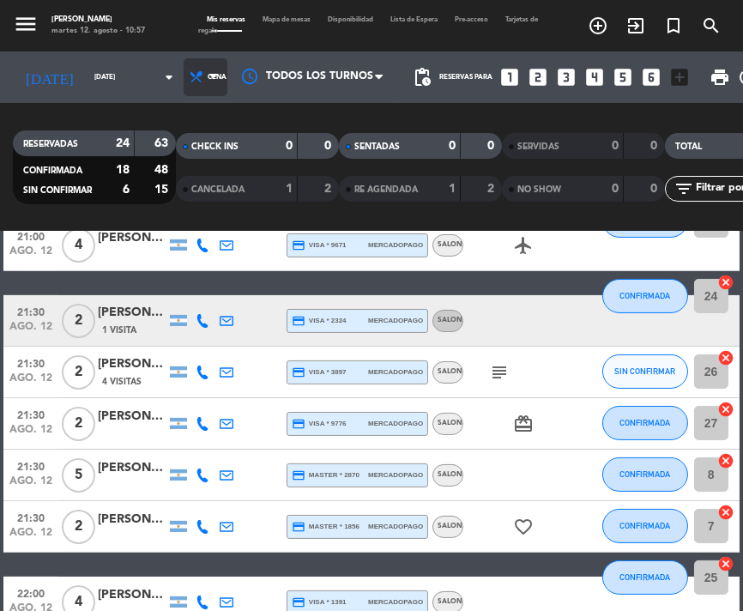
click at [184, 87] on span "Cena" at bounding box center [206, 77] width 44 height 38
click at [193, 166] on div "menu NAKAMA RAMEN [DATE] 12. agosto - 10:57 Mis reservas Mapa de mesas Disponib…" at bounding box center [371, 116] width 743 height 232
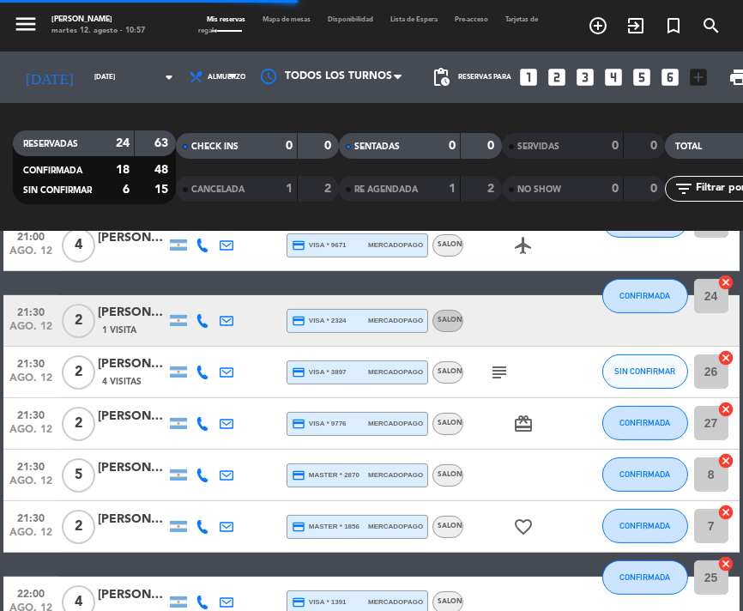
scroll to position [704, 0]
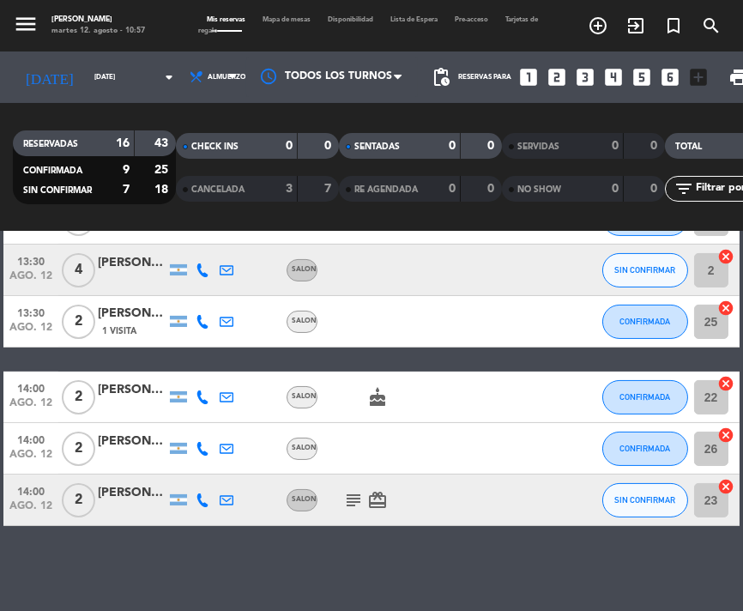
click at [350, 506] on icon "subject" at bounding box center [353, 500] width 21 height 21
click at [371, 387] on icon "cake" at bounding box center [377, 397] width 21 height 21
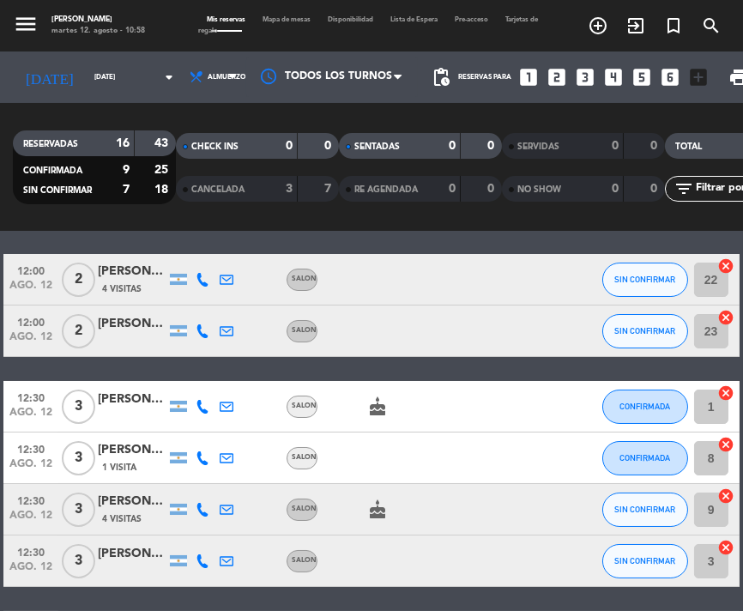
scroll to position [0, 0]
